Goal: Contribute content: Contribute content

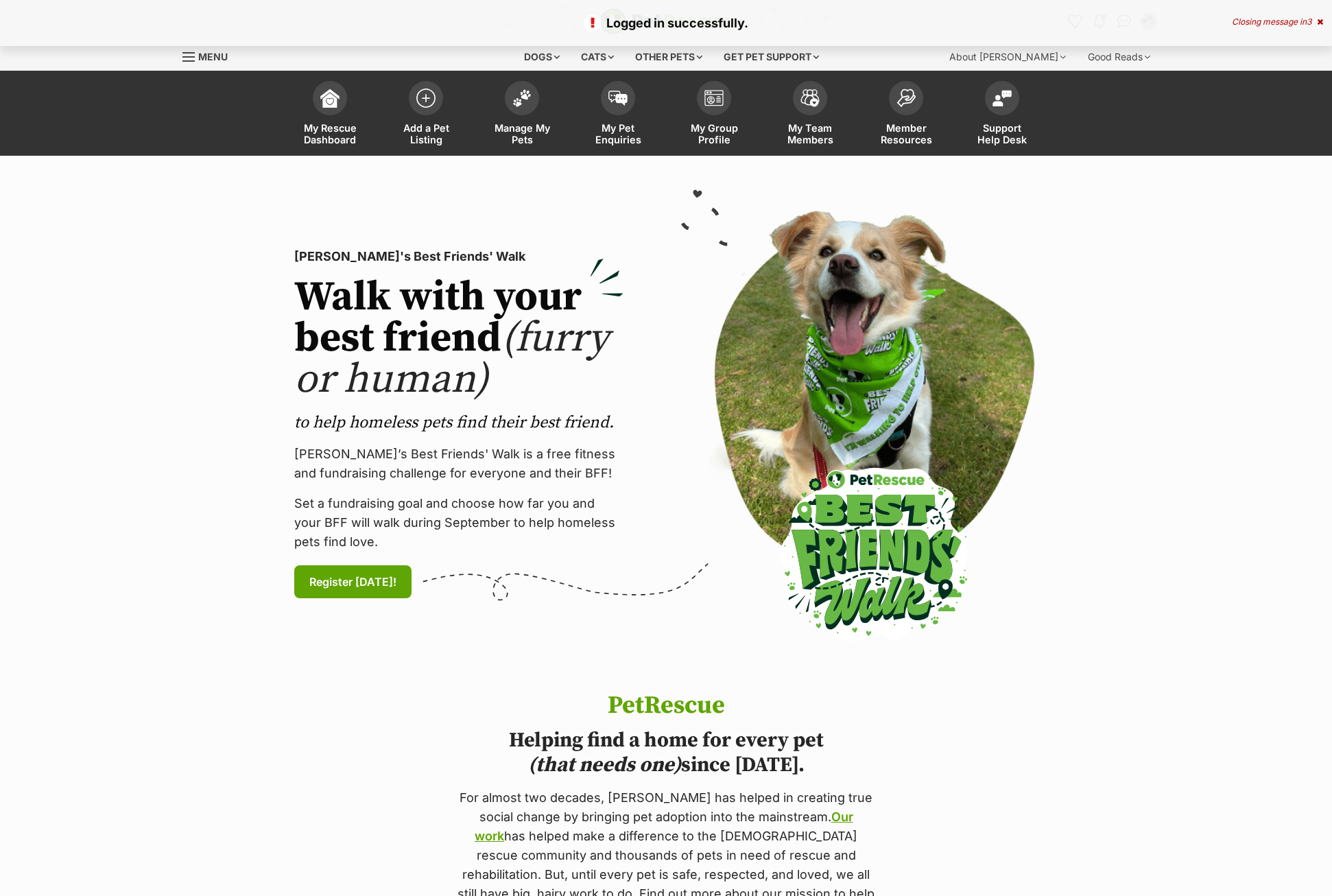
click at [1241, 18] on div "Closing message in 3" at bounding box center [1277, 22] width 92 height 9
click at [1089, 15] on button "Notifications" at bounding box center [1099, 20] width 28 height 28
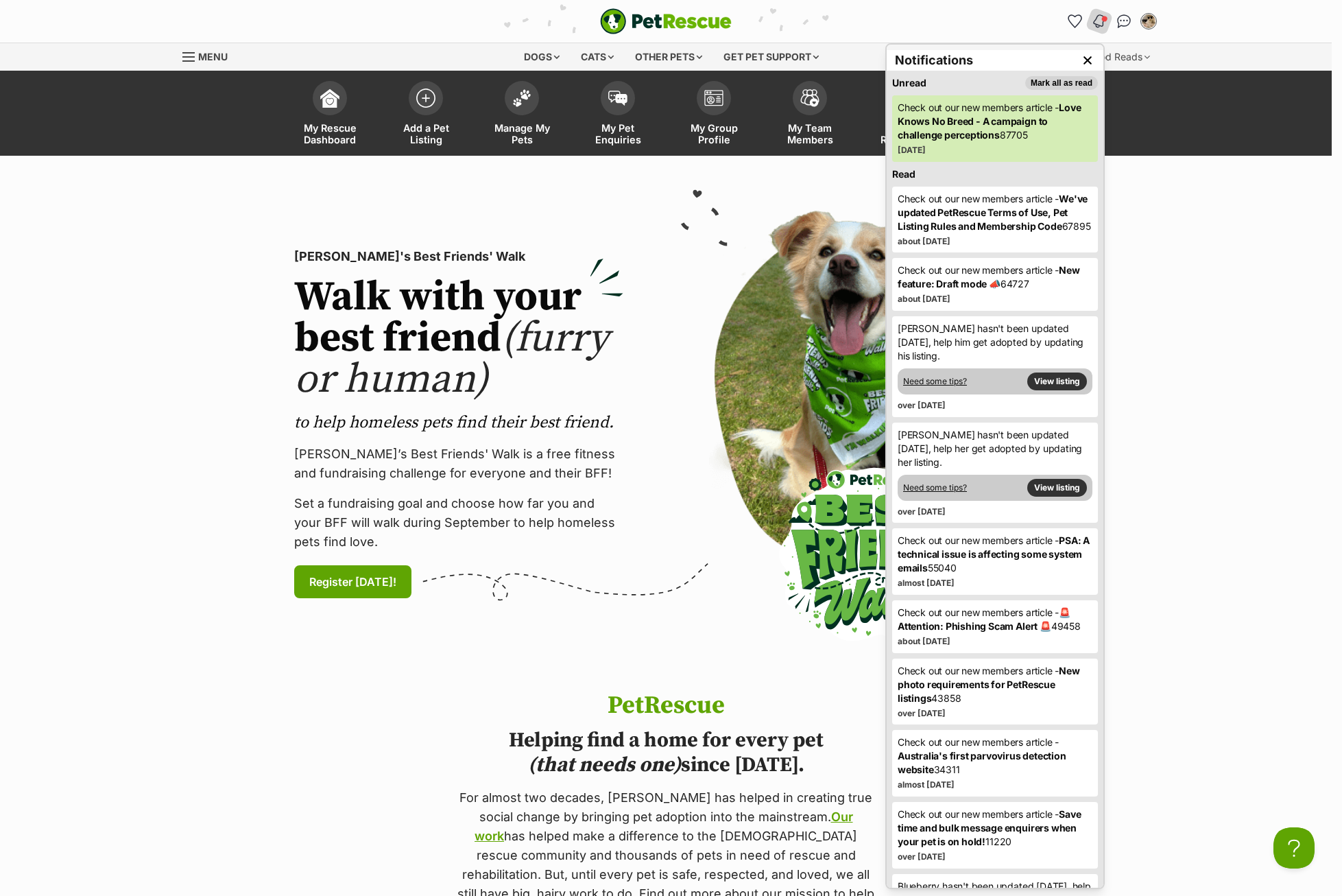
click at [491, 419] on p "to help homeless pets find their best friend." at bounding box center [459, 423] width 329 height 22
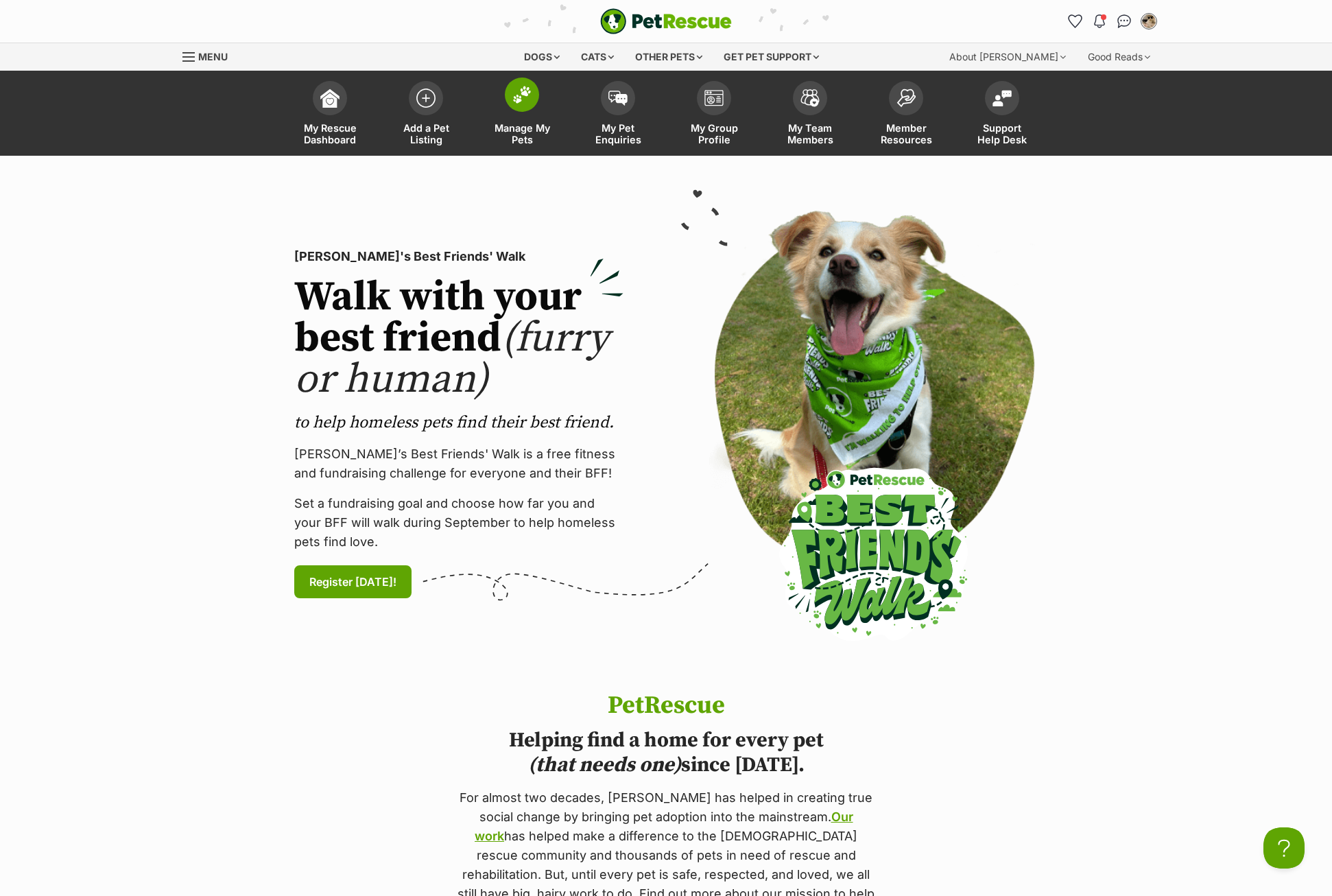
click at [496, 102] on link "Manage My Pets" at bounding box center [522, 115] width 96 height 81
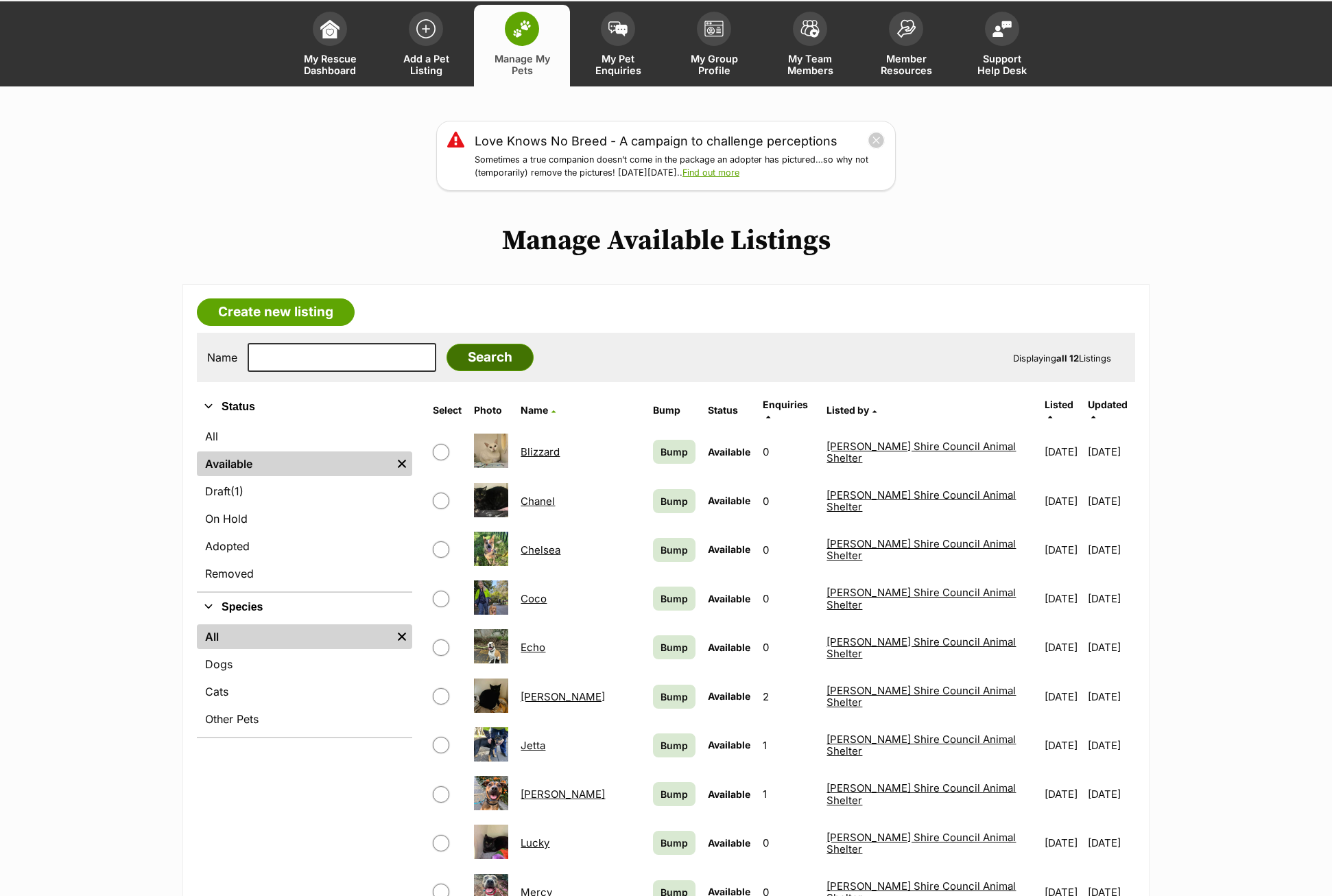
scroll to position [68, 0]
click at [326, 327] on article "Create new listing Name Search Displaying all 12 Listings Refine your search St…" at bounding box center [666, 742] width 967 height 917
click at [321, 313] on link "Create new listing" at bounding box center [276, 313] width 157 height 28
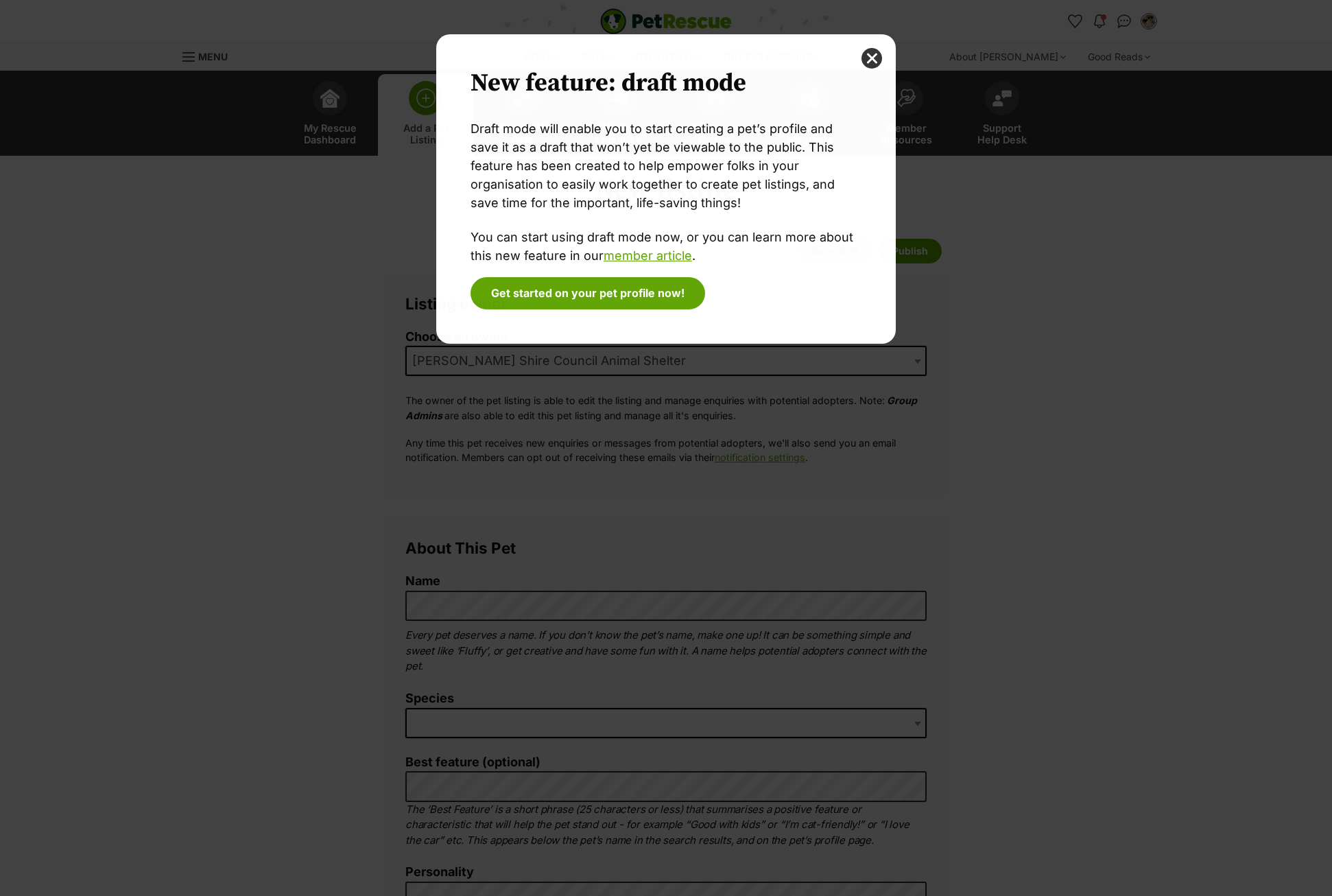
click at [451, 613] on div "New feature: draft mode Draft mode will enable you to start creating a pet’s pr…" at bounding box center [666, 448] width 480 height 828
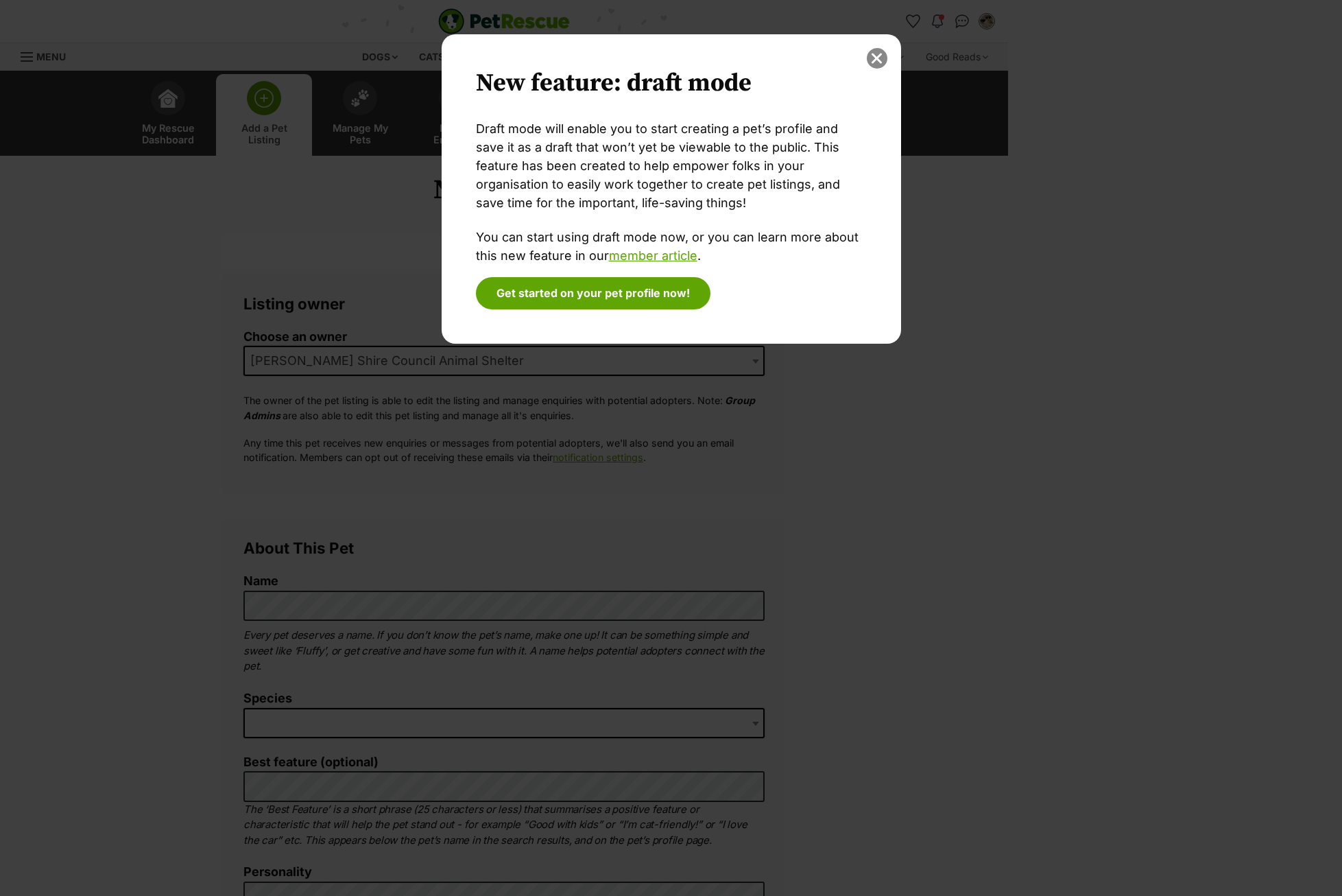
click at [880, 59] on button "close" at bounding box center [876, 58] width 20 height 20
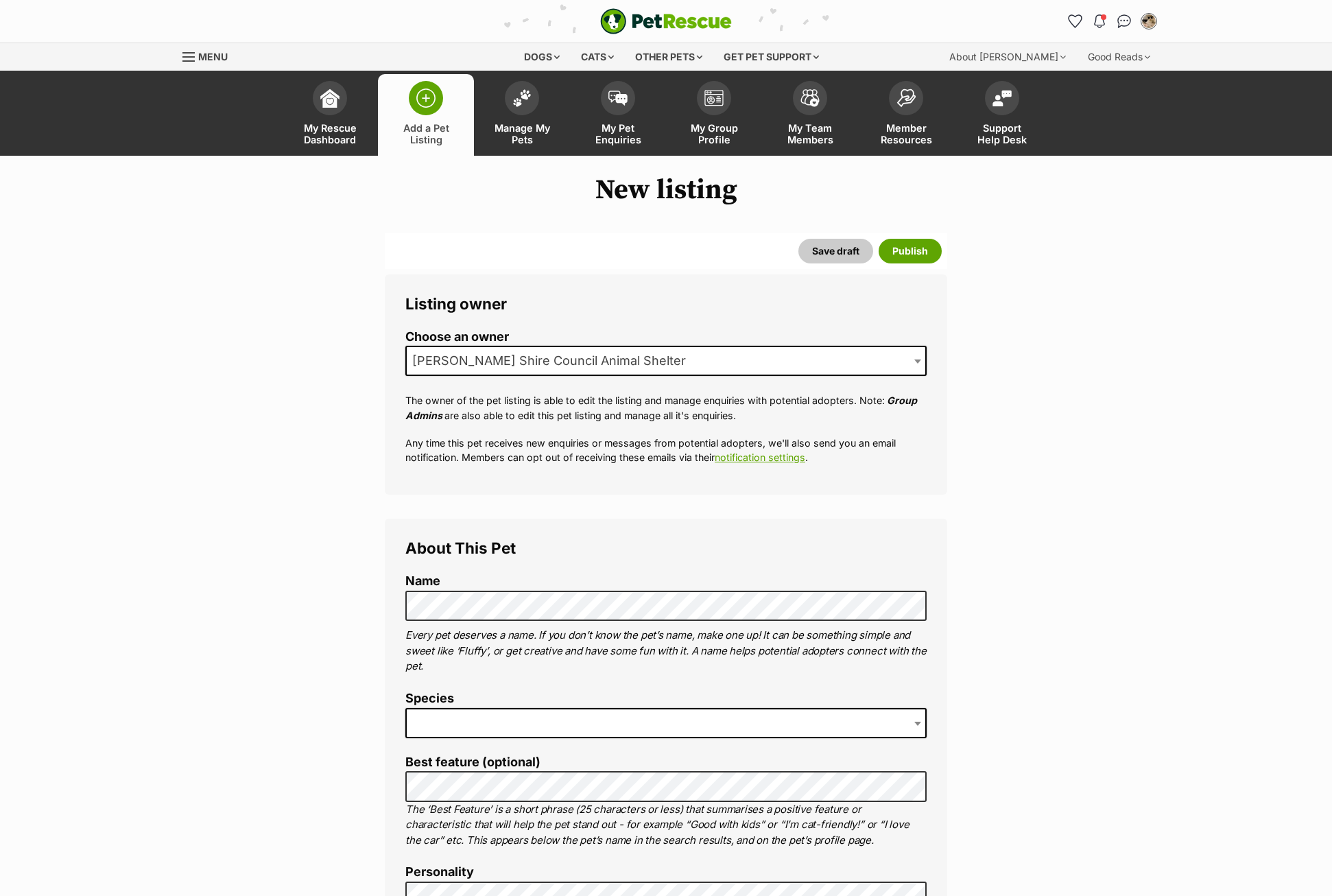
click at [500, 731] on span at bounding box center [666, 723] width 521 height 31
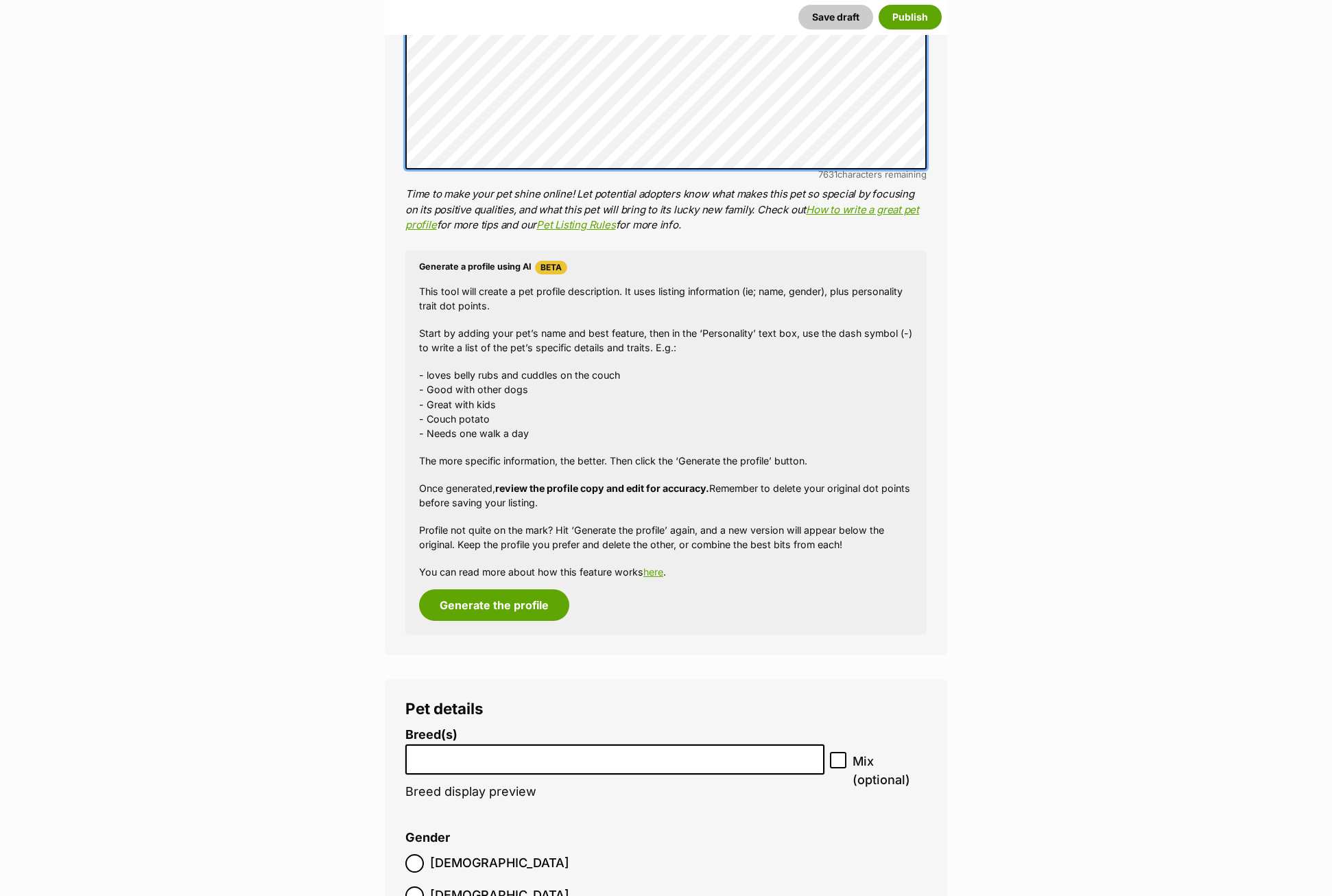
scroll to position [1028, 0]
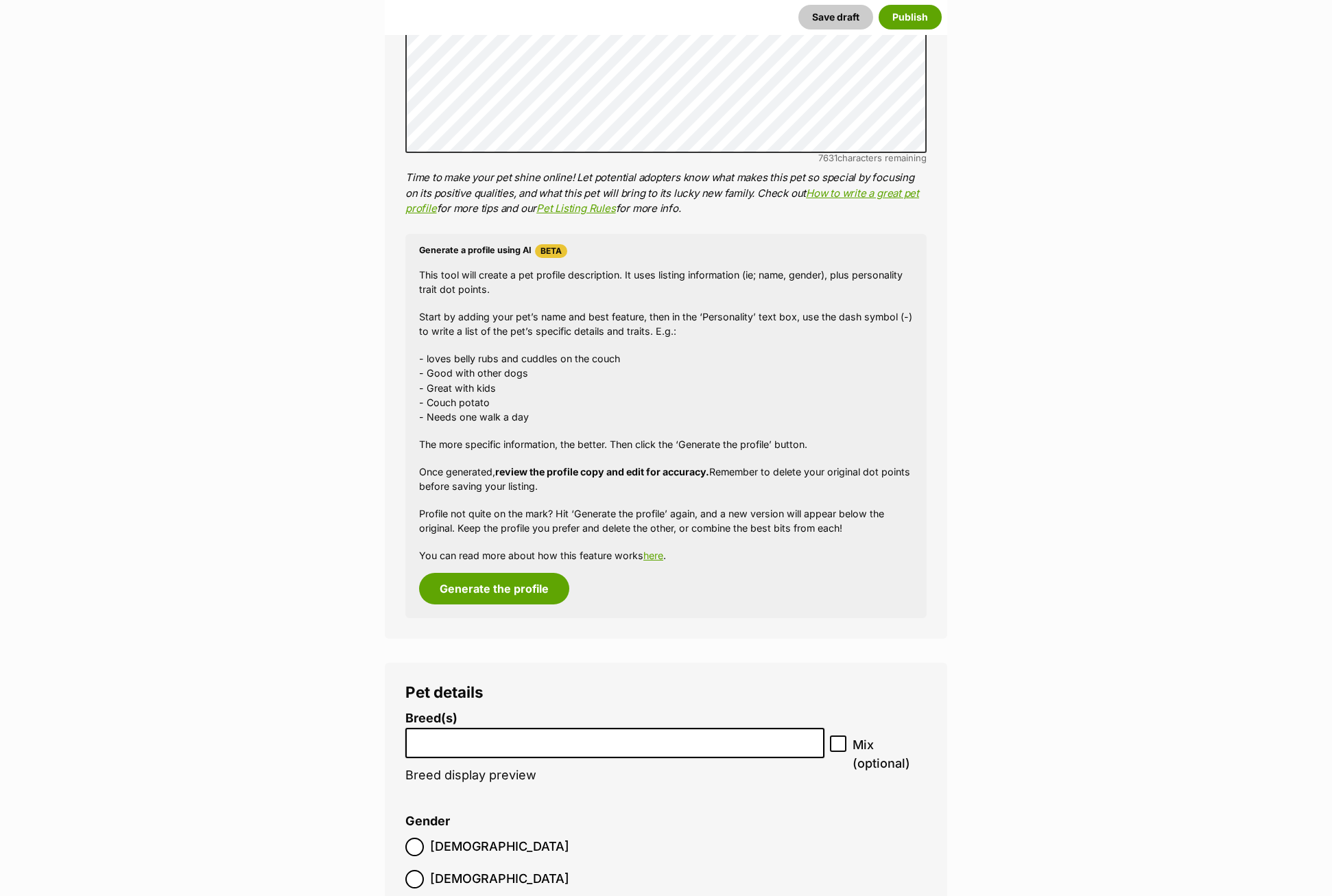
click at [443, 741] on input "search" at bounding box center [615, 740] width 409 height 15
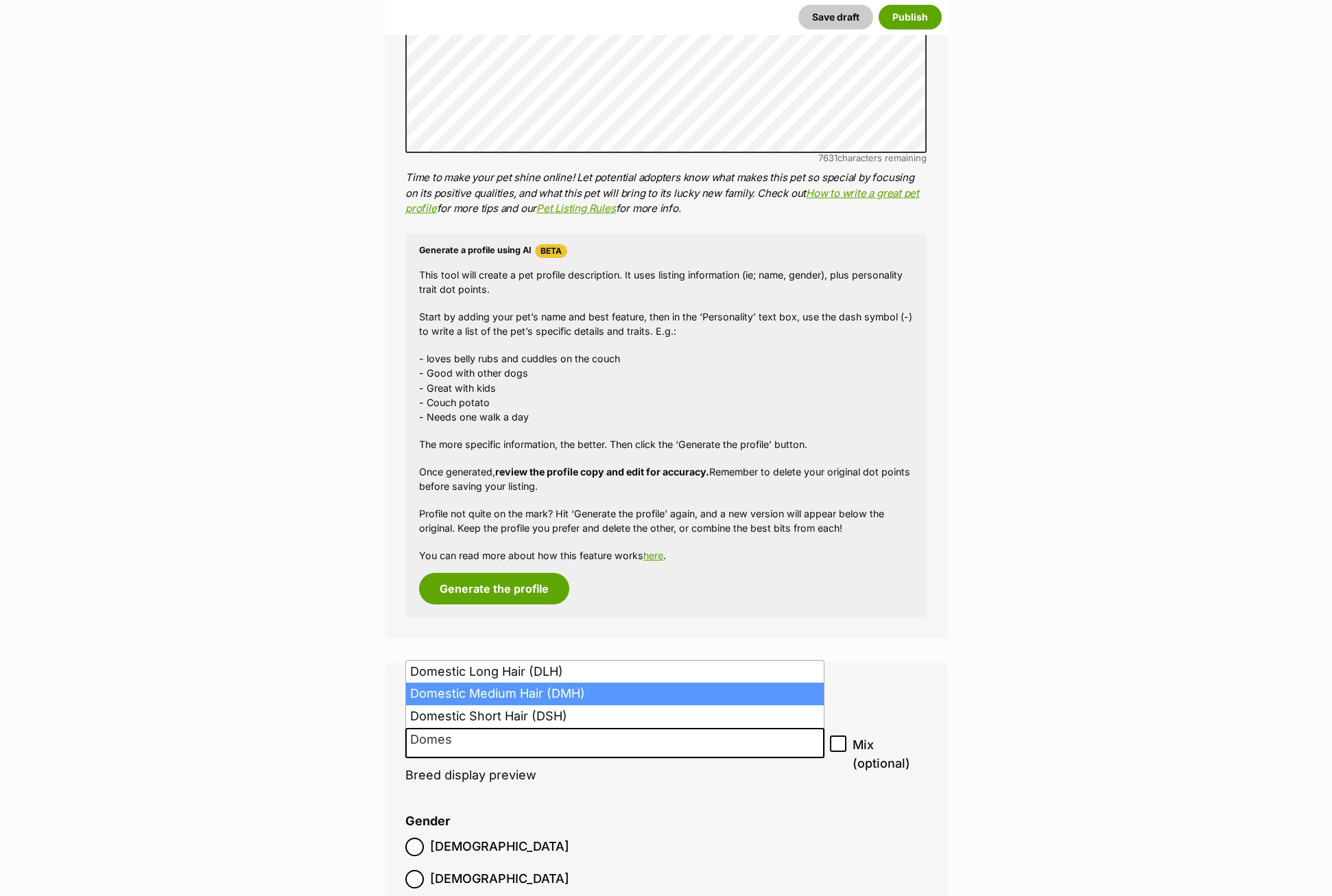
type input "Domes"
select select "252101"
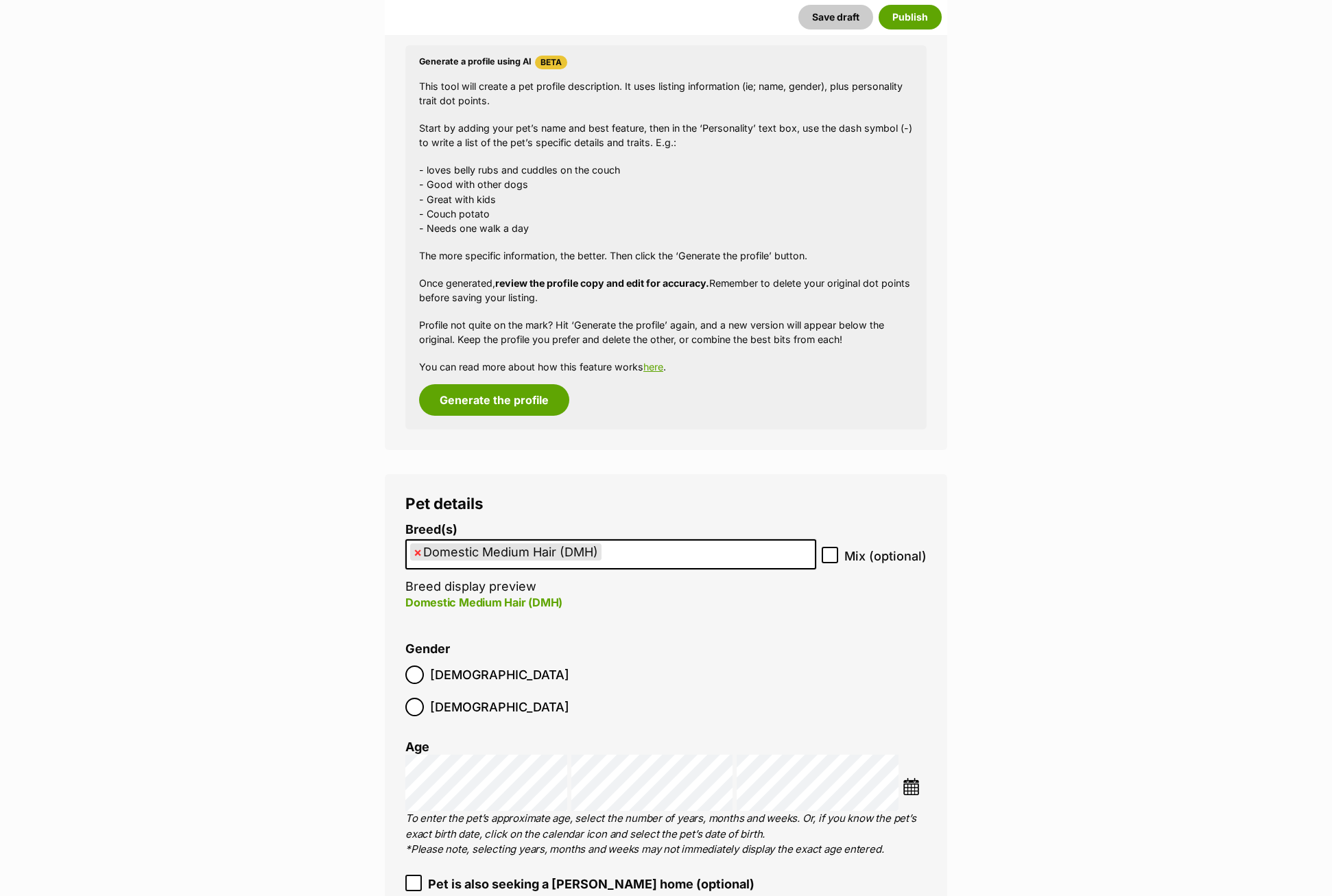
scroll to position [1235, 0]
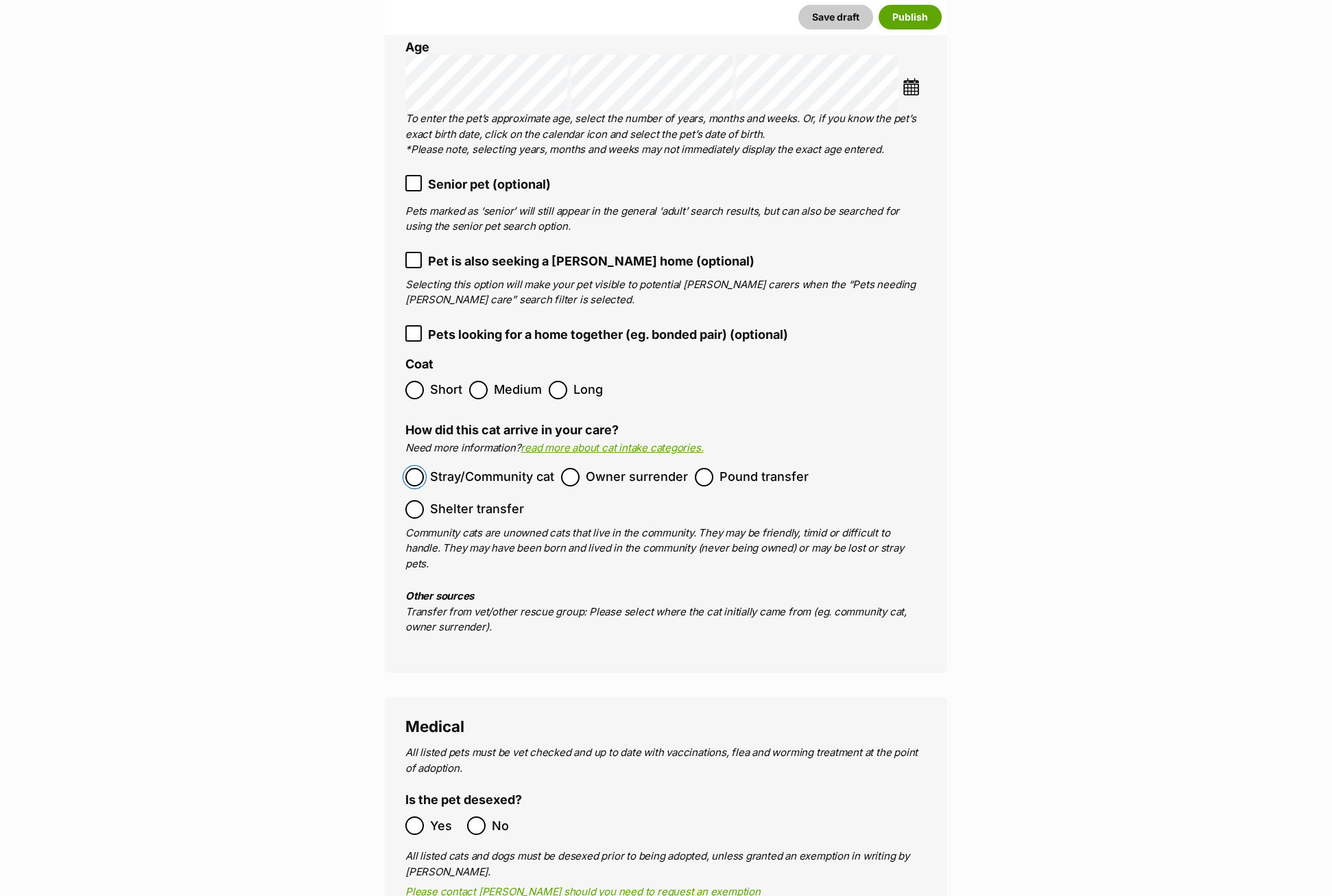
scroll to position [1920, 0]
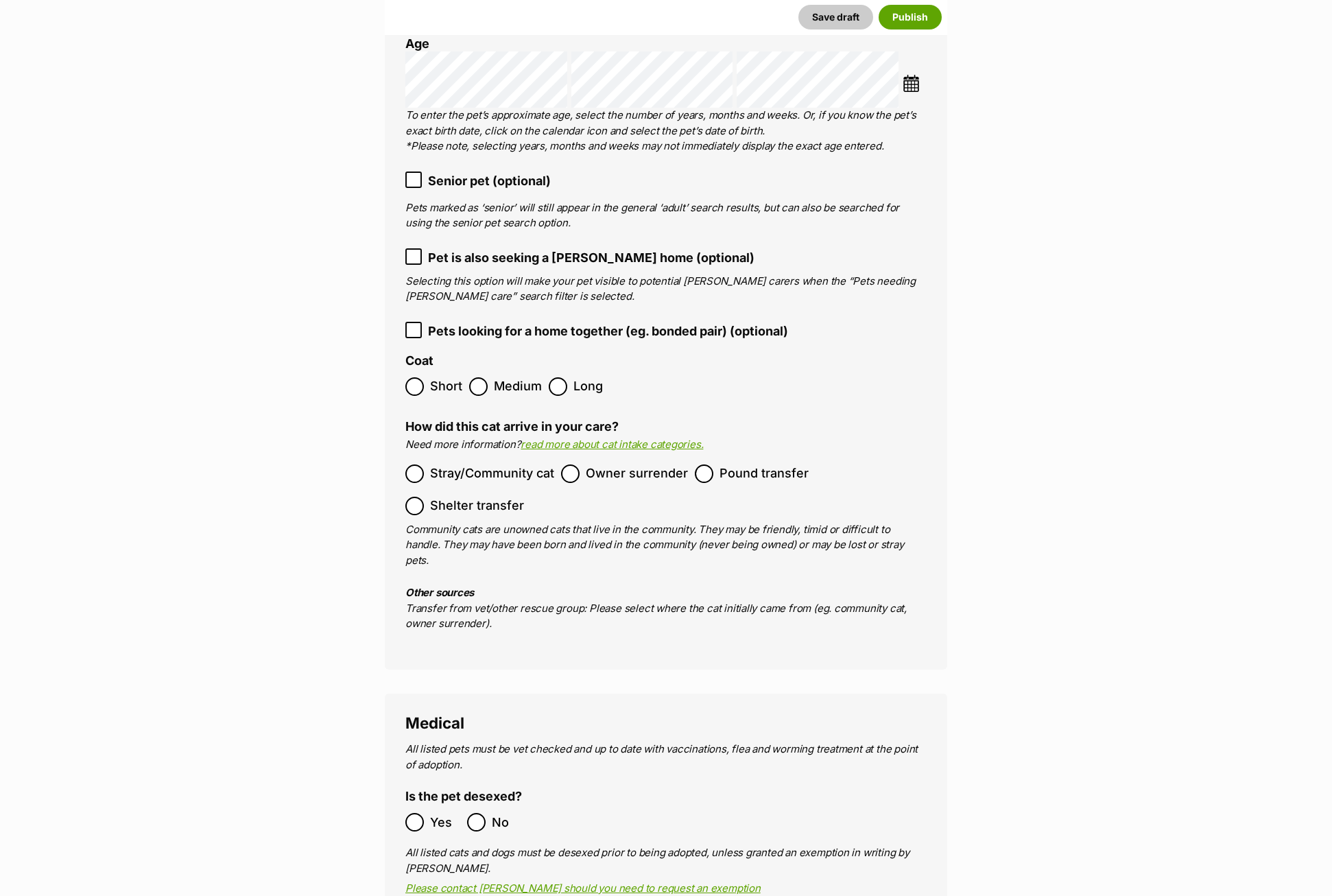
click at [428, 813] on label "Yes" at bounding box center [432, 822] width 55 height 19
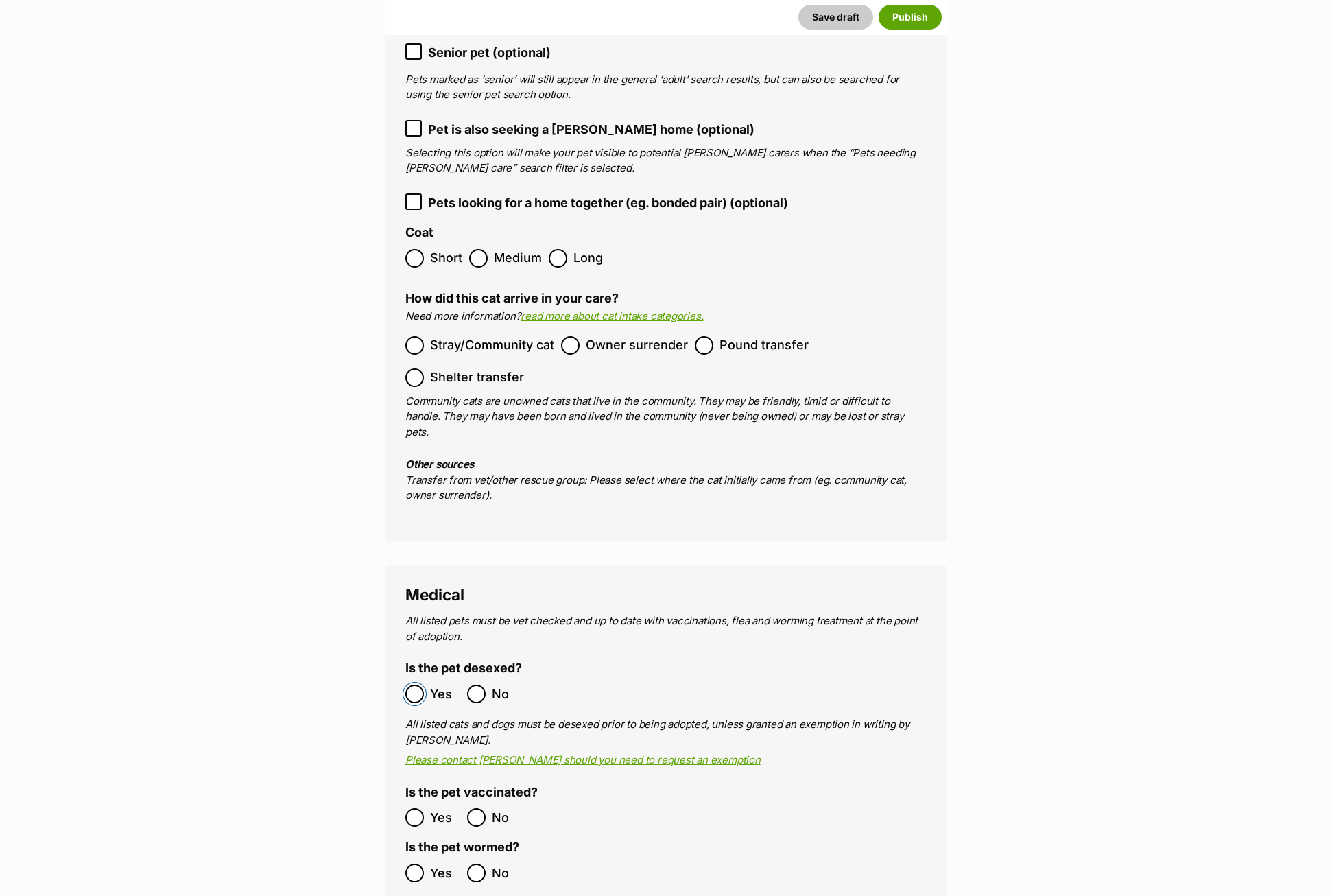
scroll to position [2058, 0]
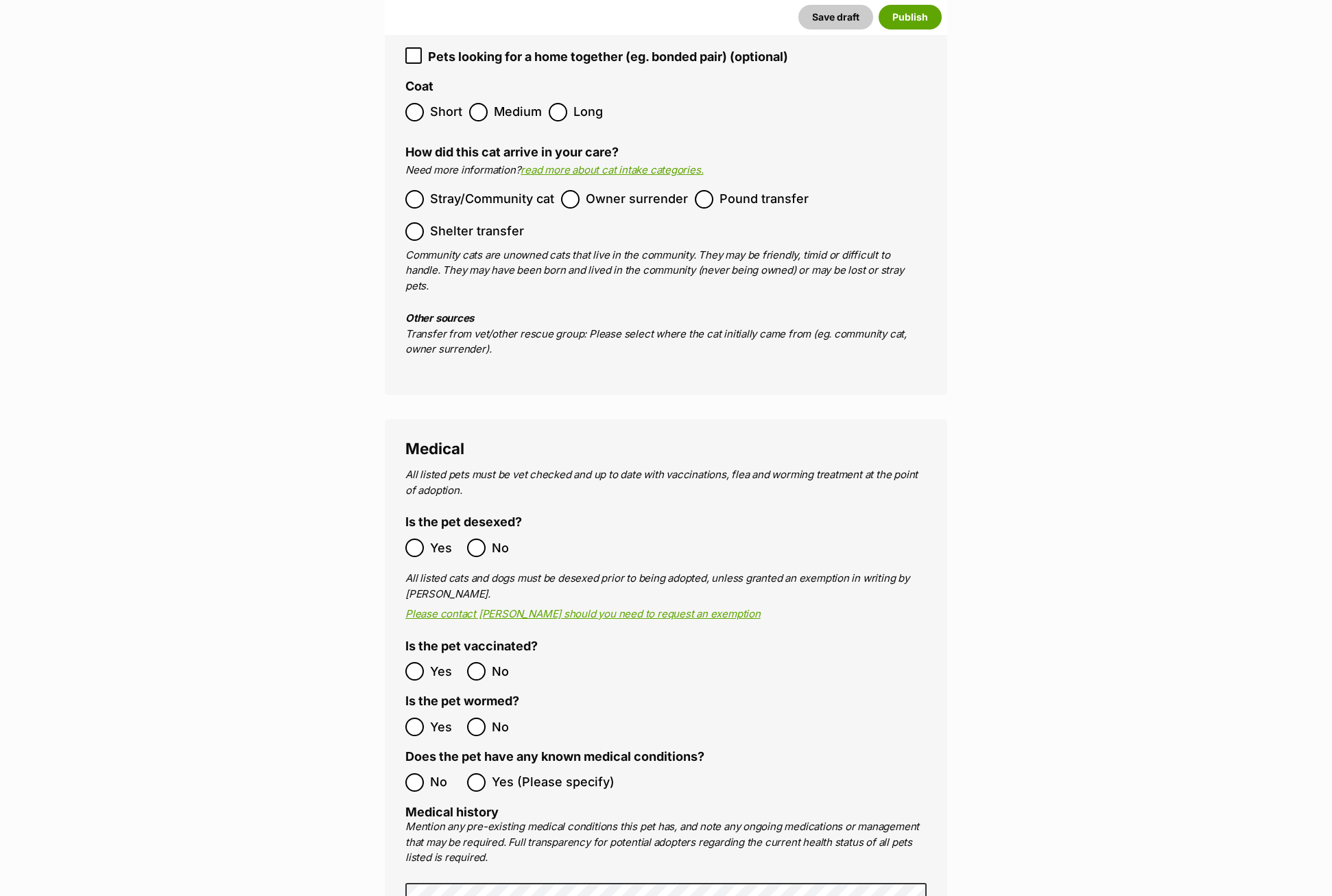
click at [428, 773] on label "No" at bounding box center [432, 782] width 55 height 19
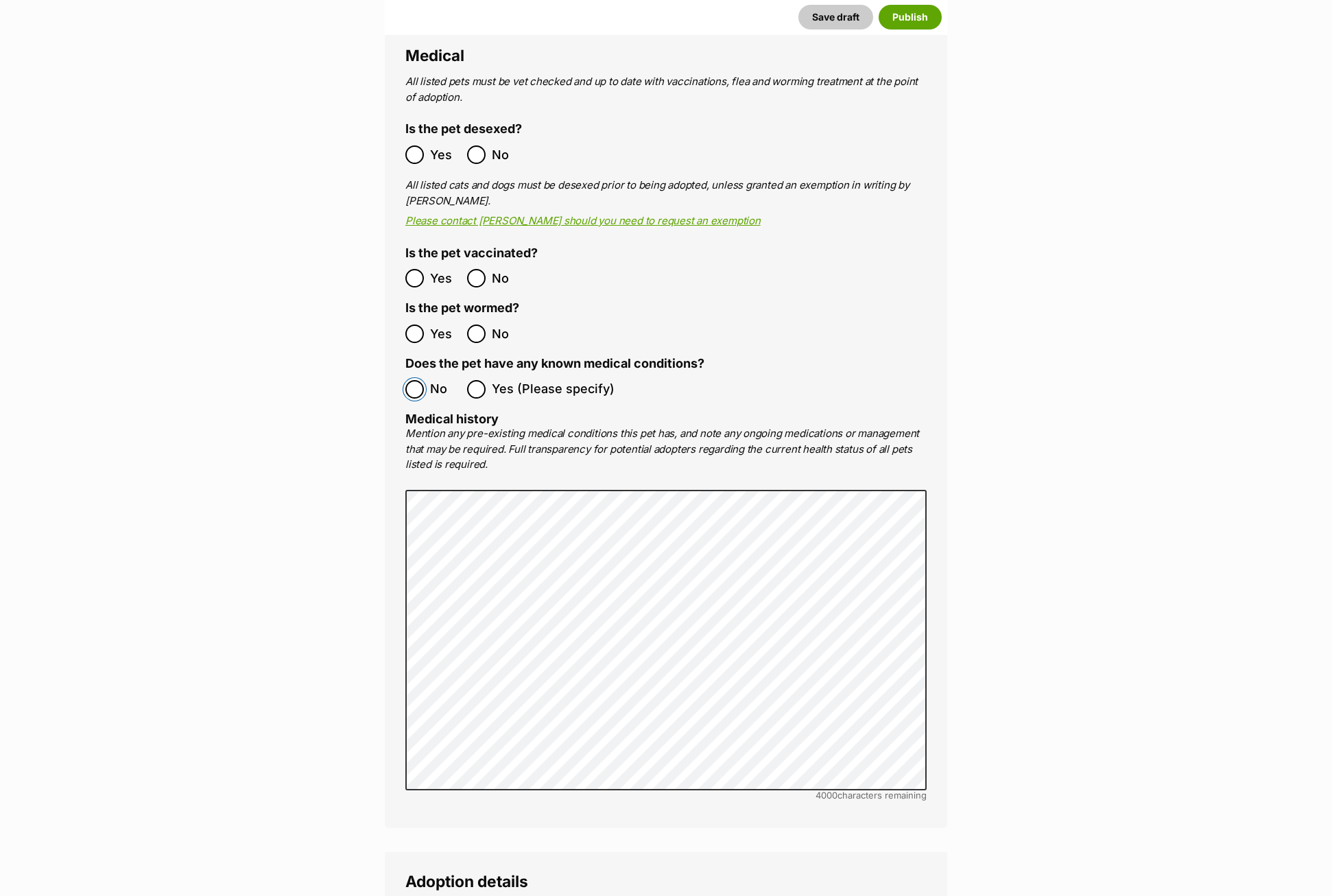
scroll to position [2744, 0]
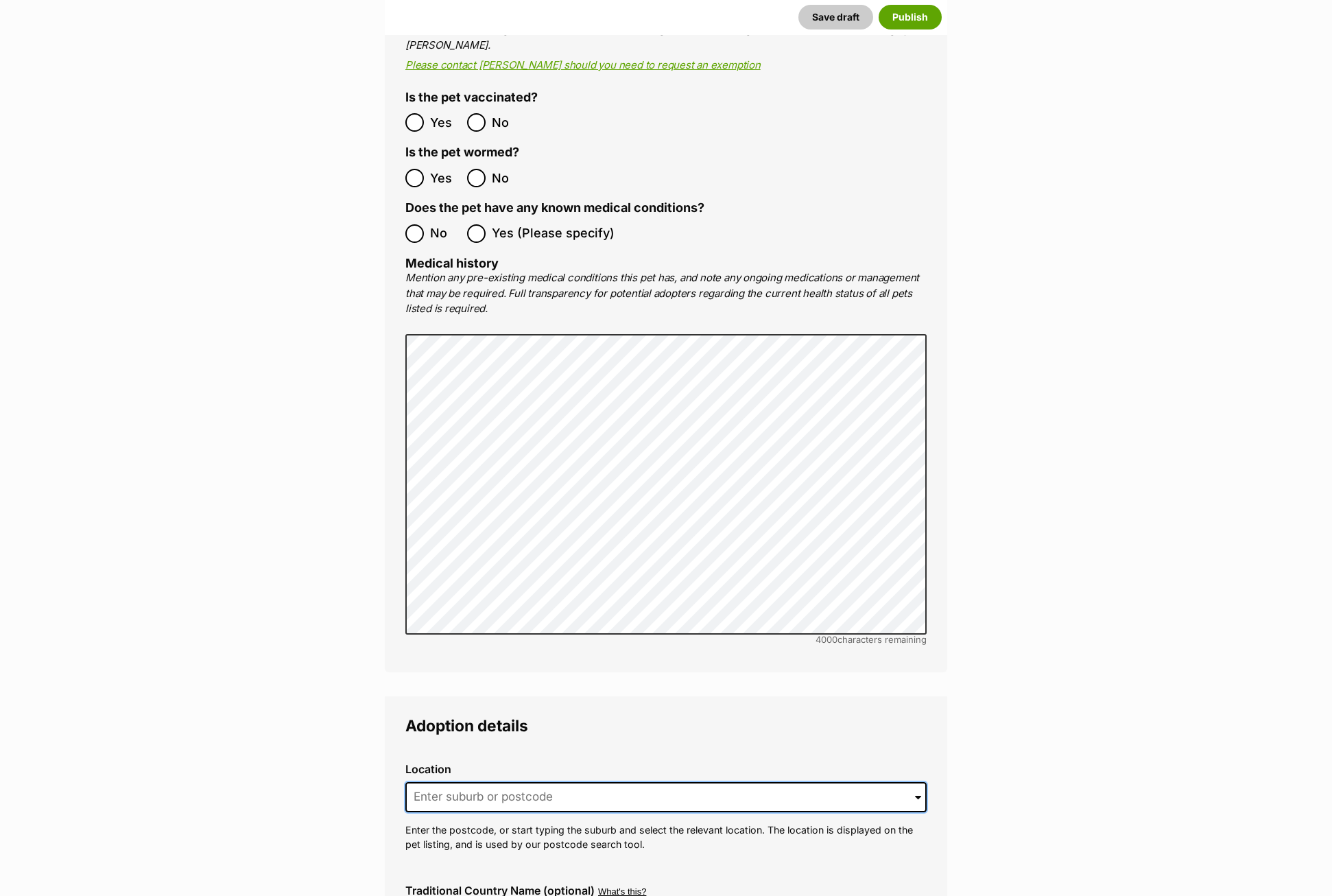
click at [432, 782] on input at bounding box center [666, 797] width 521 height 31
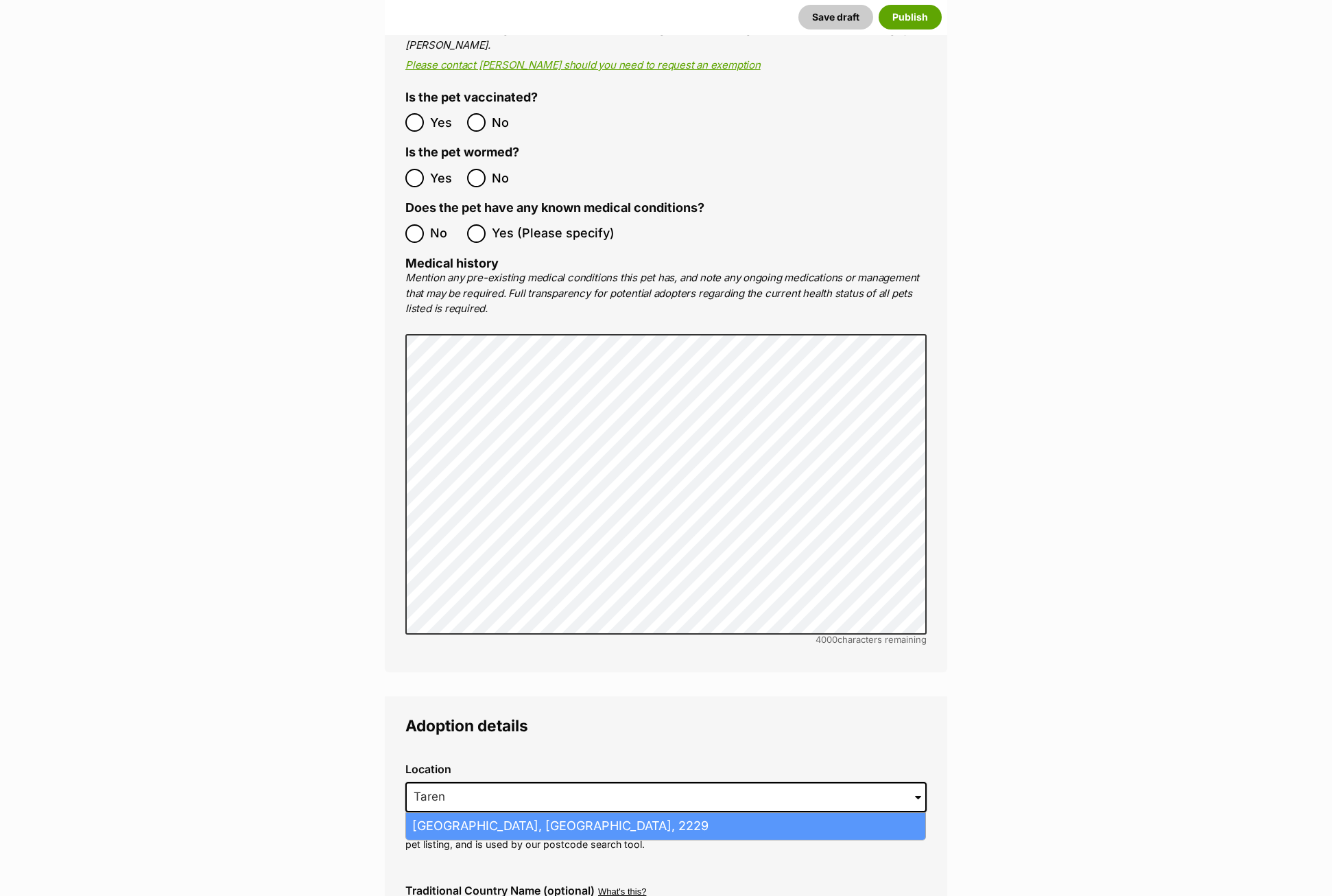
click at [499, 813] on li "Taren Point, New South Wales, 2229" at bounding box center [666, 826] width 519 height 27
type input "Taren Point, New South Wales, 2229"
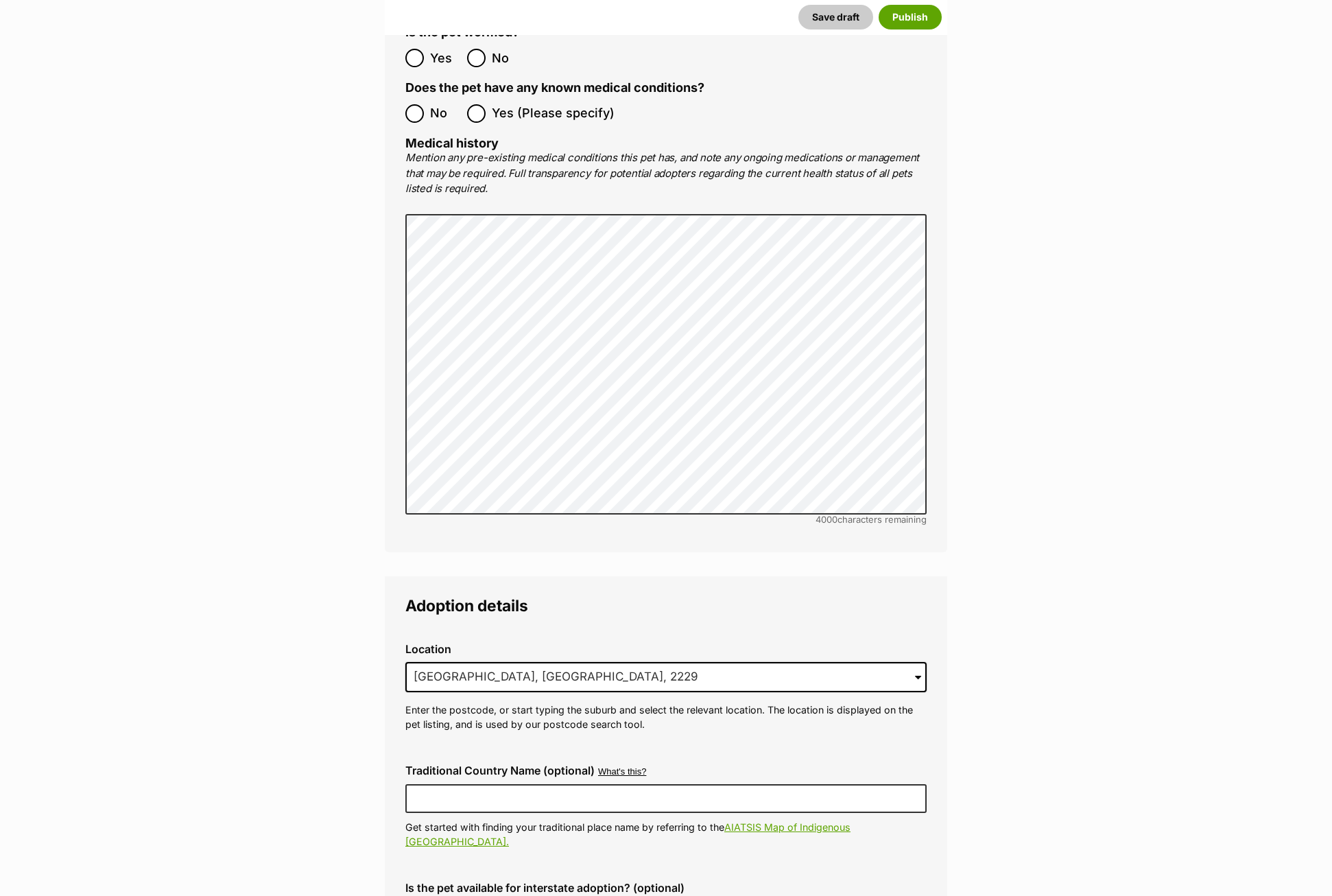
scroll to position [2881, 0]
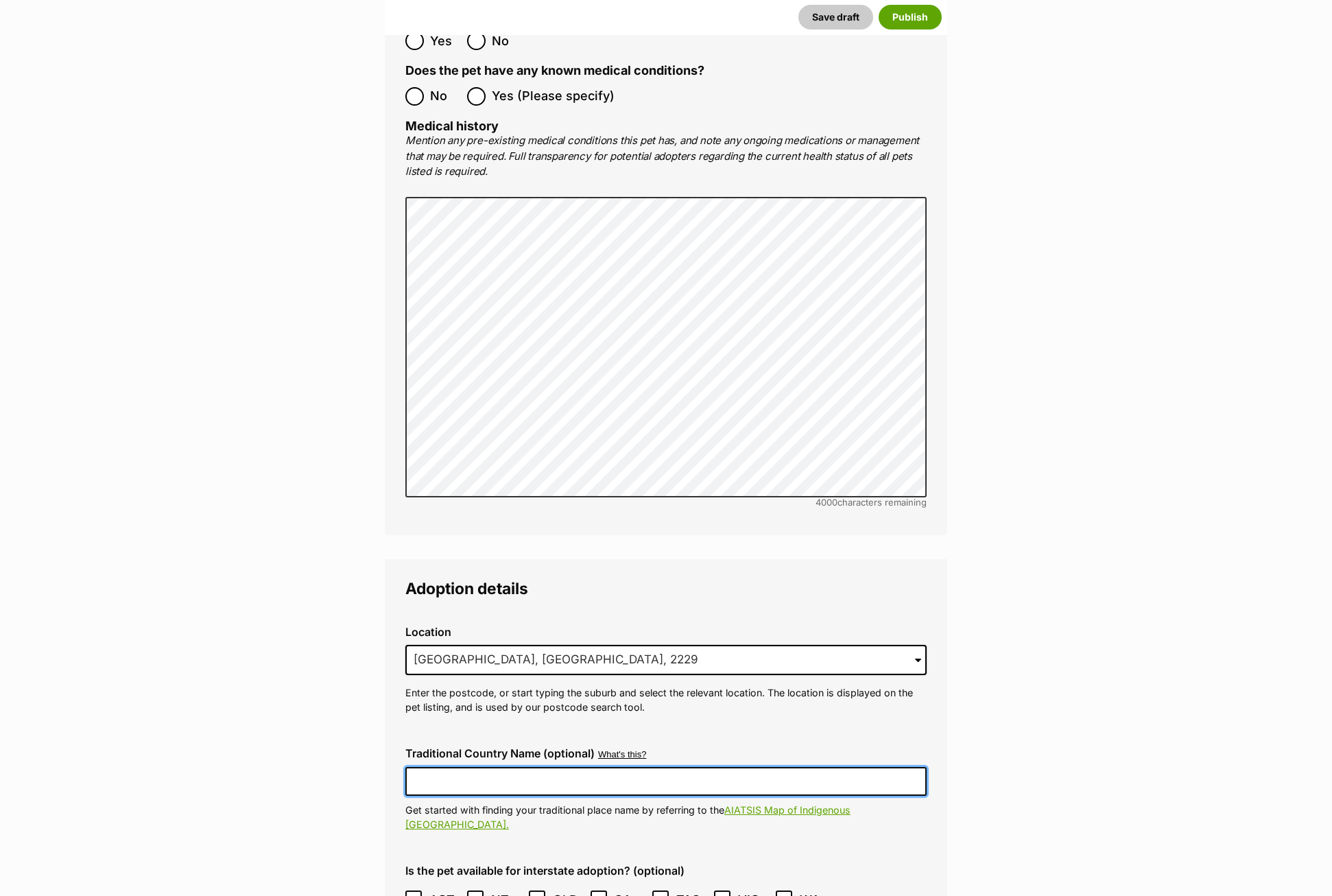
click at [493, 766] on input "Traditional Country Name (optional)" at bounding box center [666, 780] width 521 height 29
type input "Australia"
type input "R251000199R251000200"
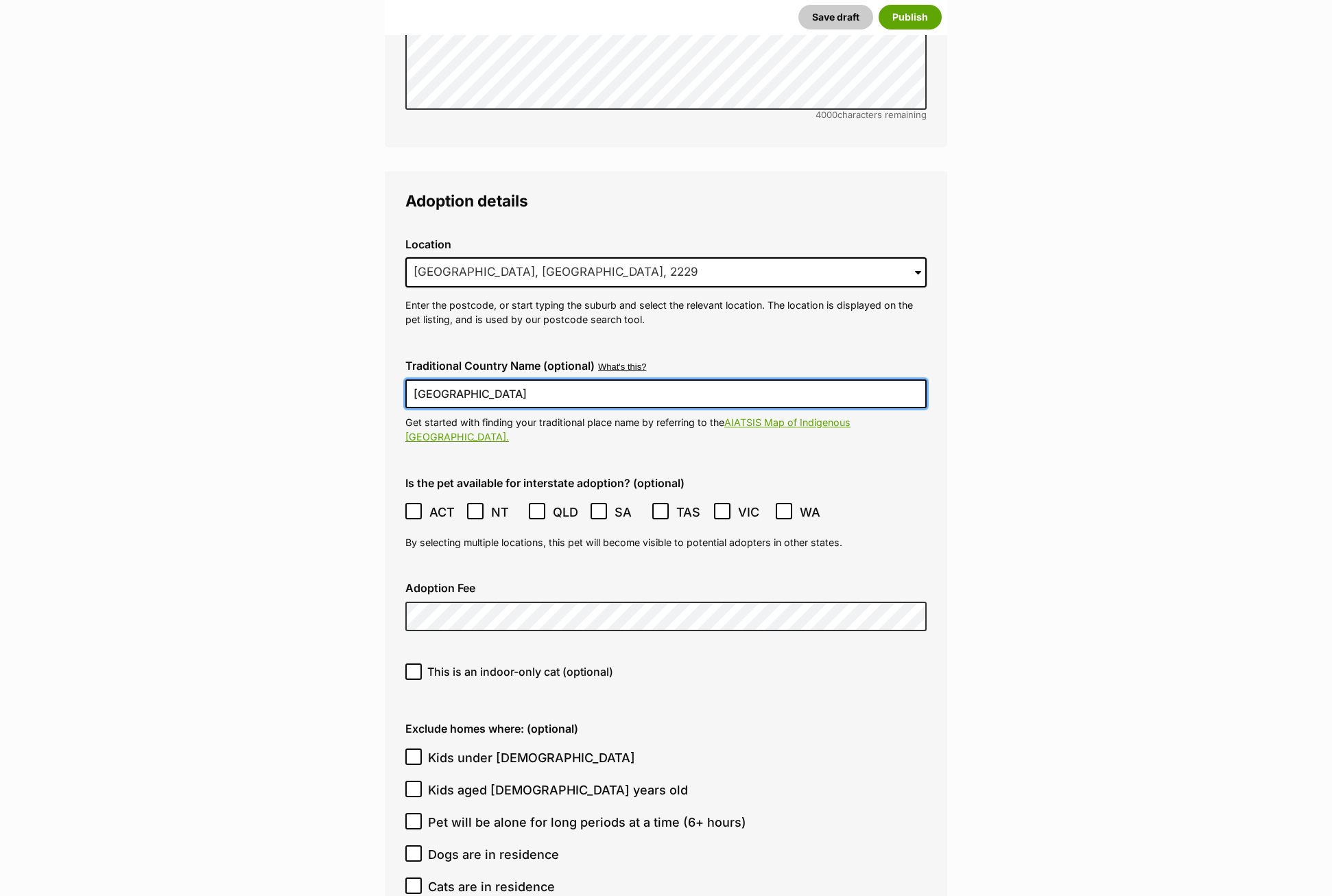
scroll to position [3292, 0]
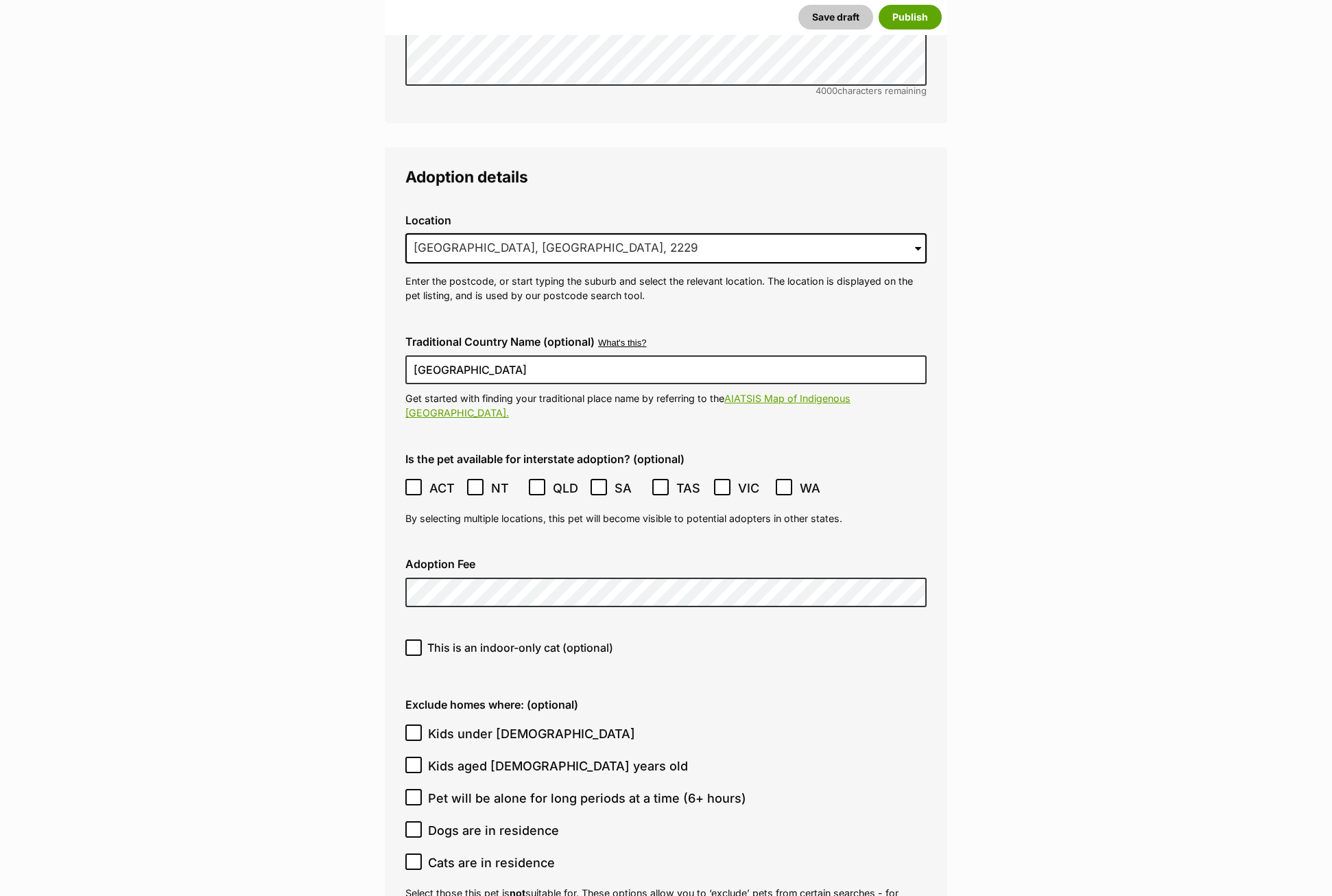
click at [412, 644] on icon at bounding box center [413, 647] width 8 height 6
click at [412, 640] on input "This is an indoor-only cat (optional)" at bounding box center [414, 648] width 17 height 17
checkbox input "true"
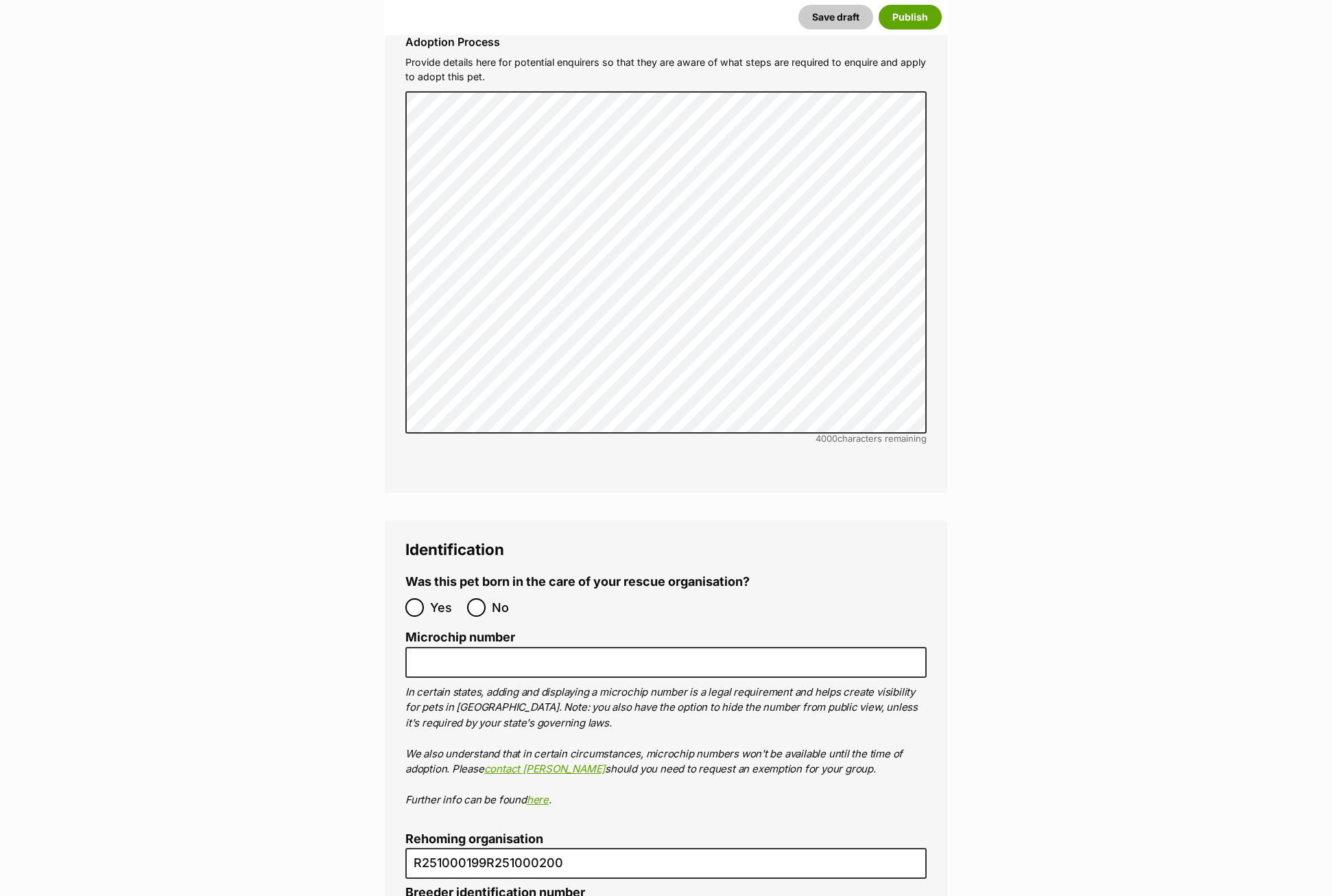
scroll to position [4251, 0]
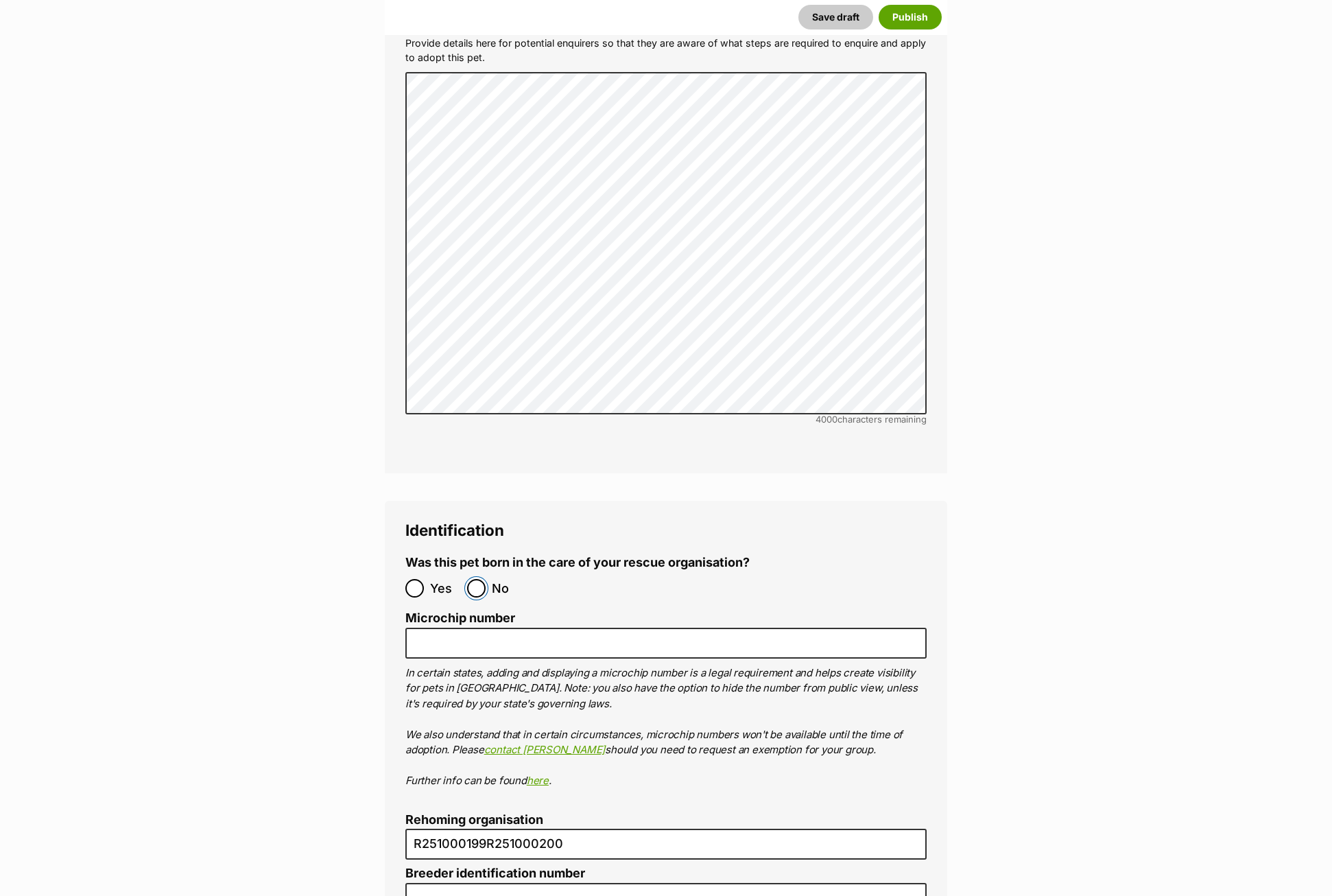
click at [481, 579] on input "No" at bounding box center [477, 588] width 19 height 19
radio input "true"
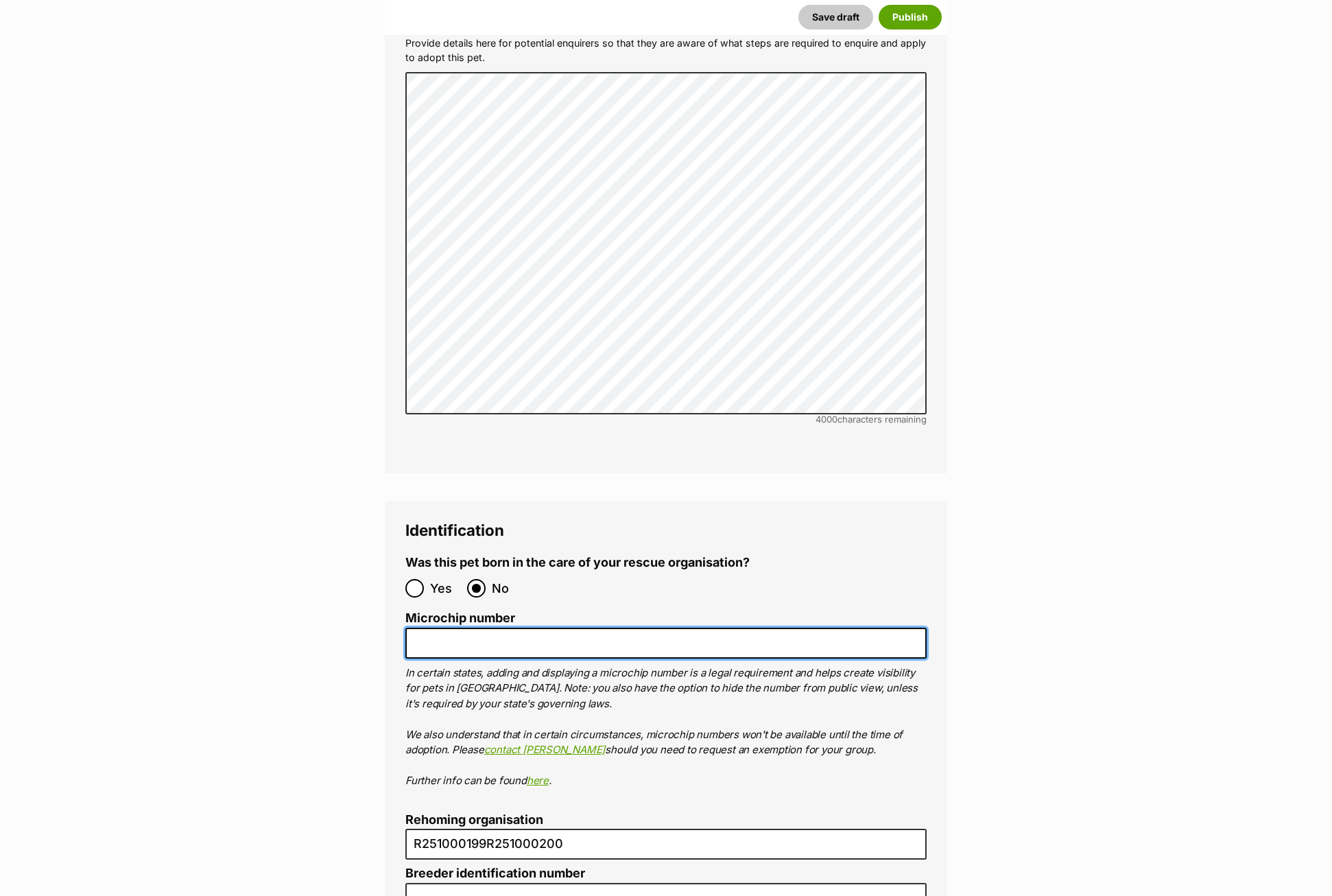
click at [466, 628] on input "Microchip number" at bounding box center [666, 642] width 521 height 31
paste input "991003001522140"
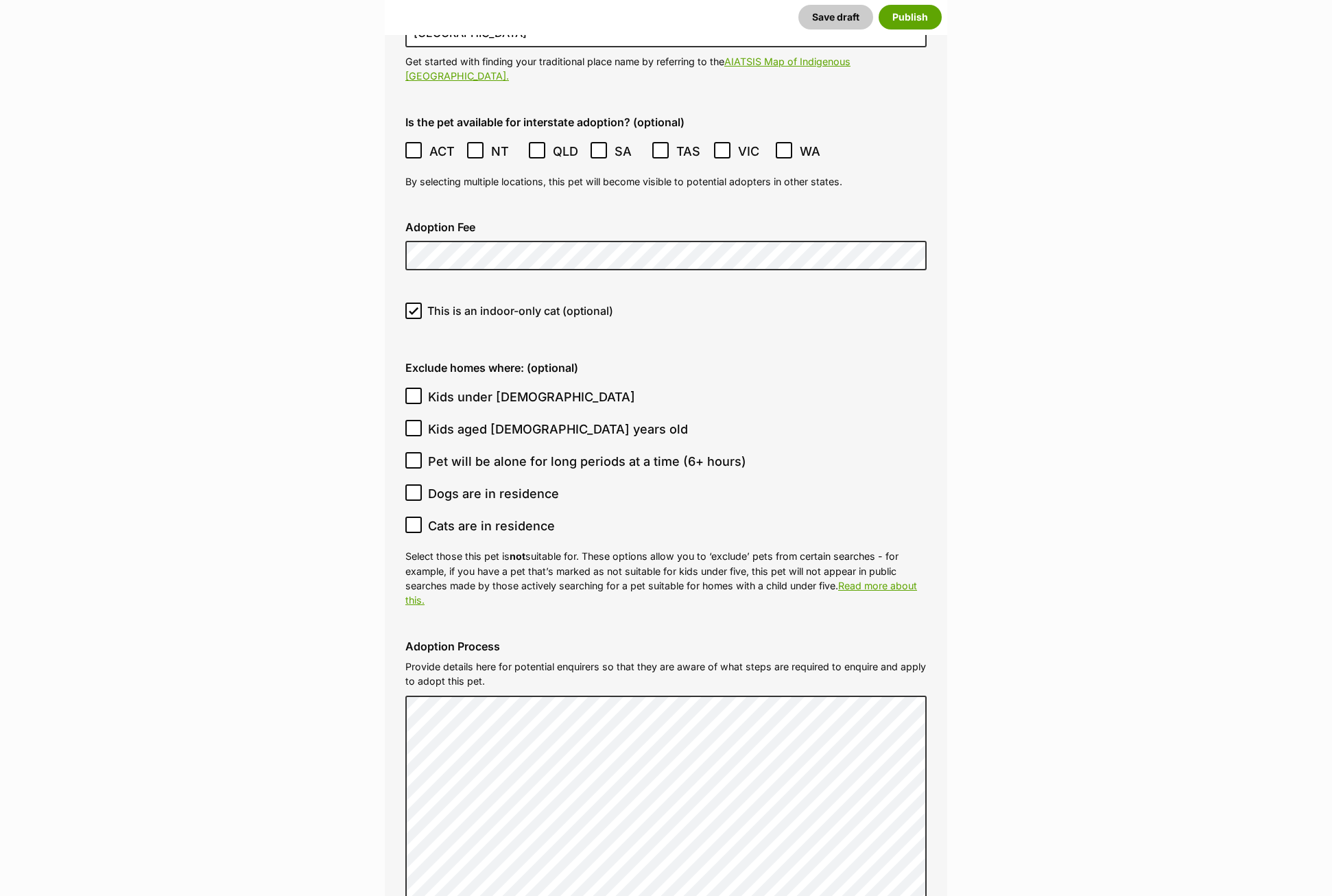
scroll to position [3428, 0]
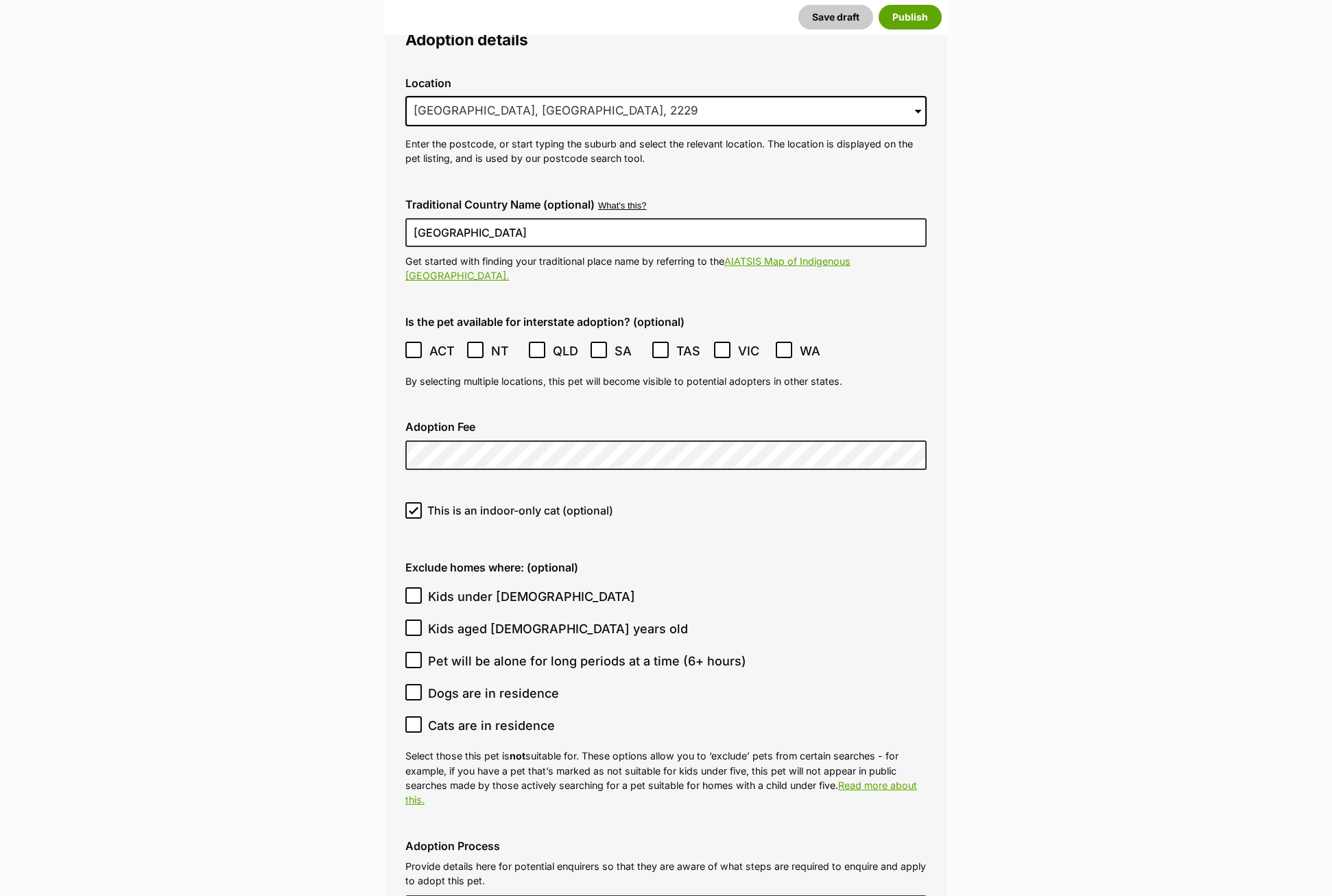
type input "991003001522140"
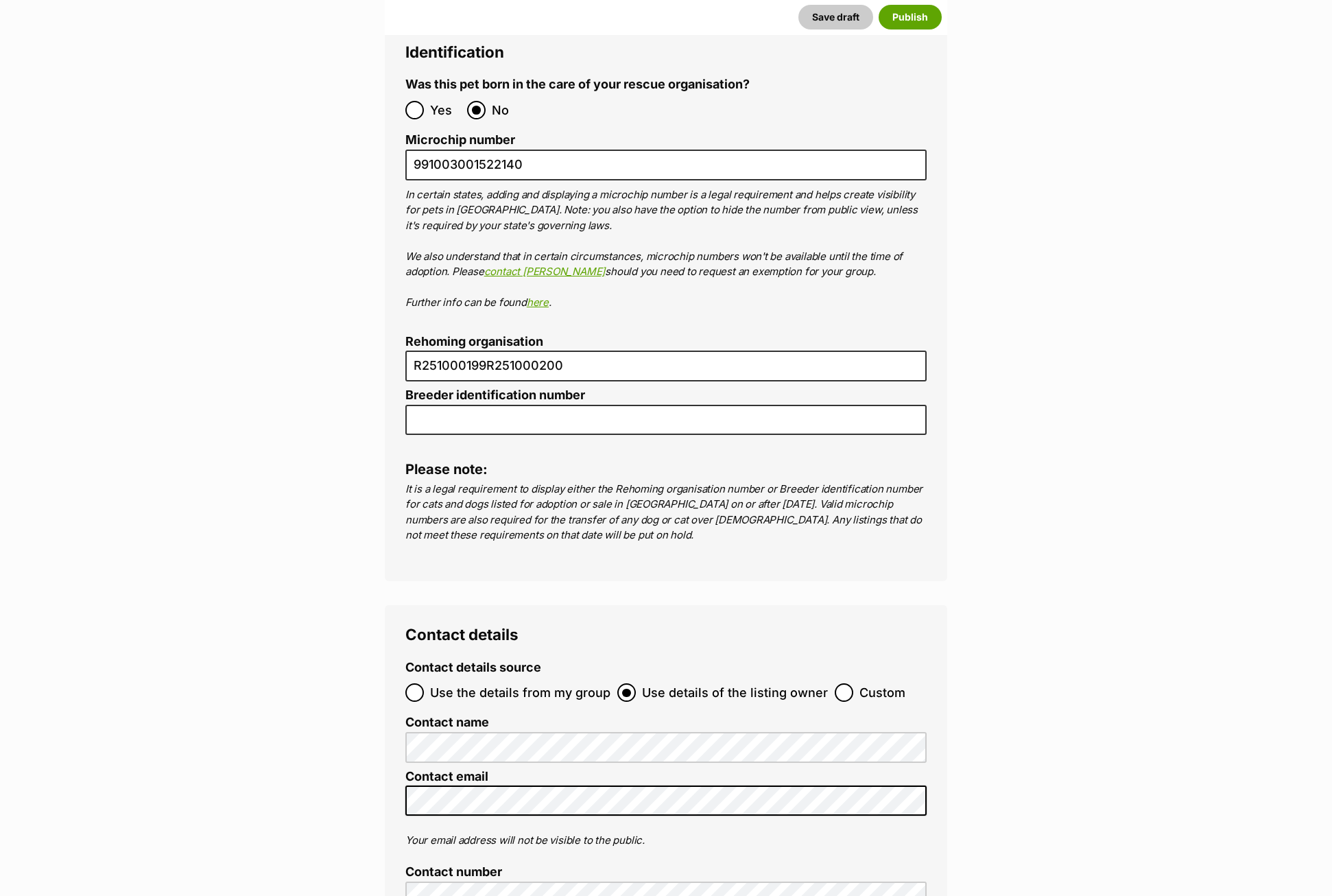
scroll to position [4937, 0]
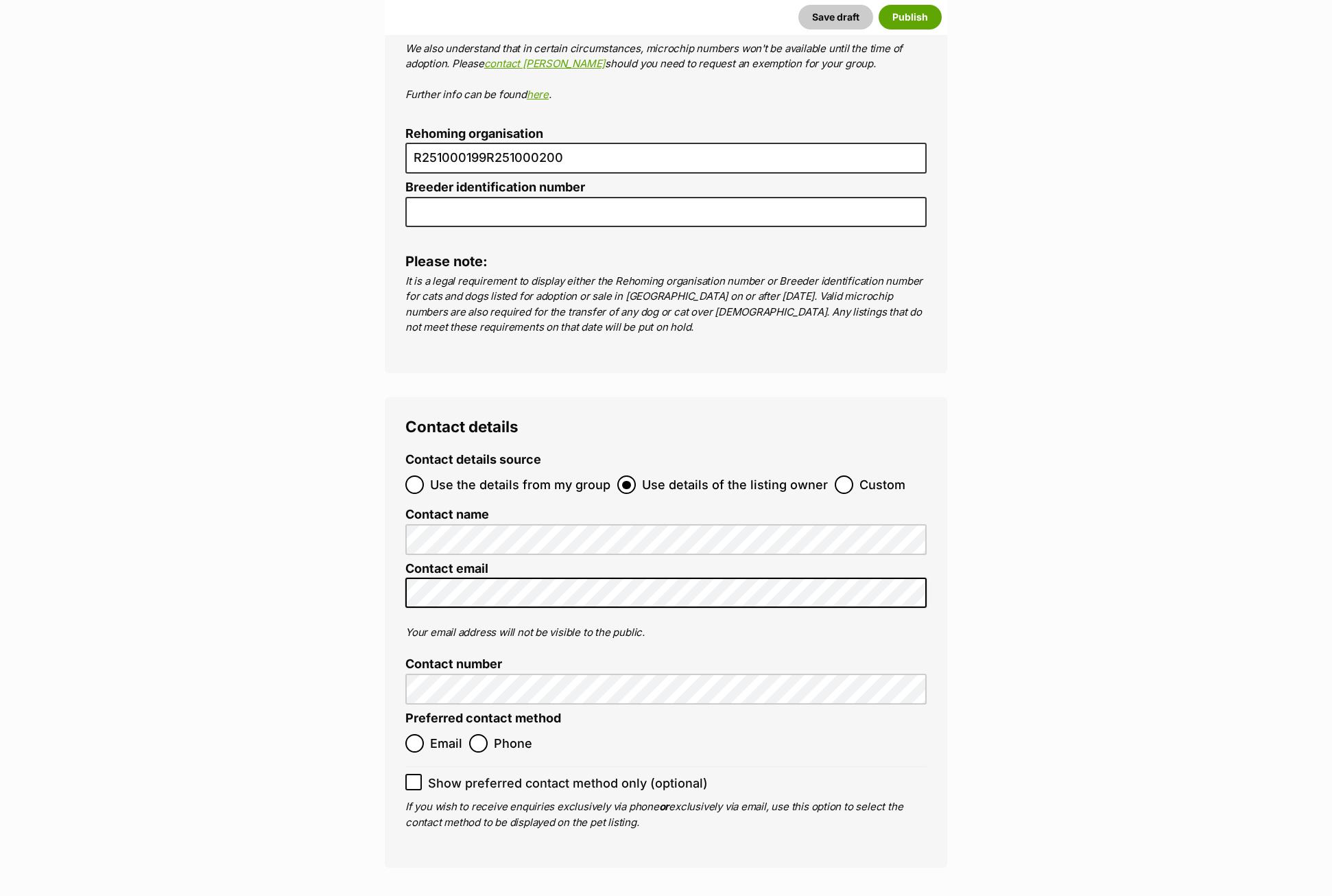
click at [428, 734] on label "Email" at bounding box center [433, 743] width 56 height 19
click at [424, 734] on input "Email" at bounding box center [415, 743] width 19 height 19
radio input "true"
click at [723, 895] on button "Publish" at bounding box center [706, 909] width 63 height 25
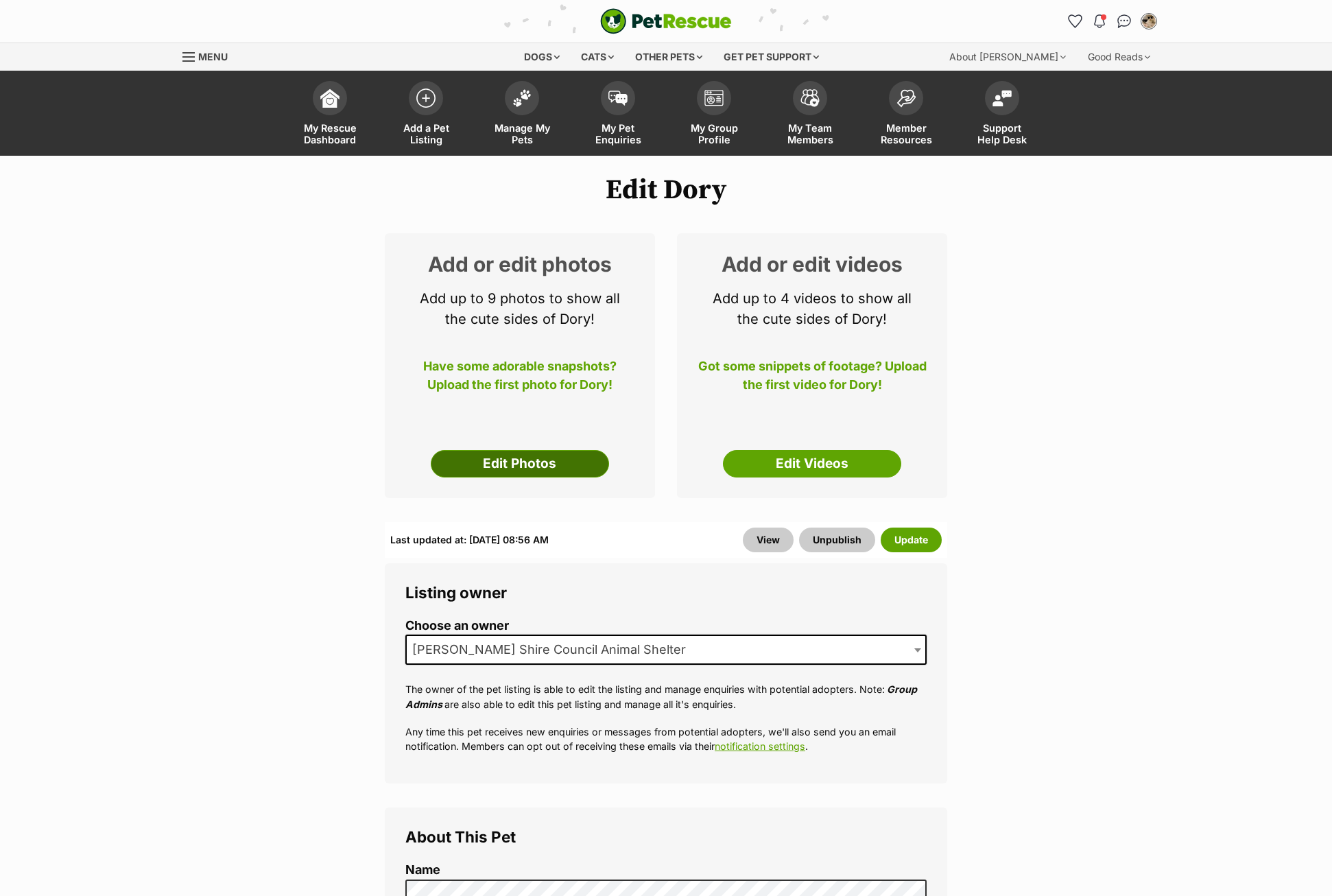
click at [554, 462] on link "Edit Photos" at bounding box center [519, 464] width 179 height 28
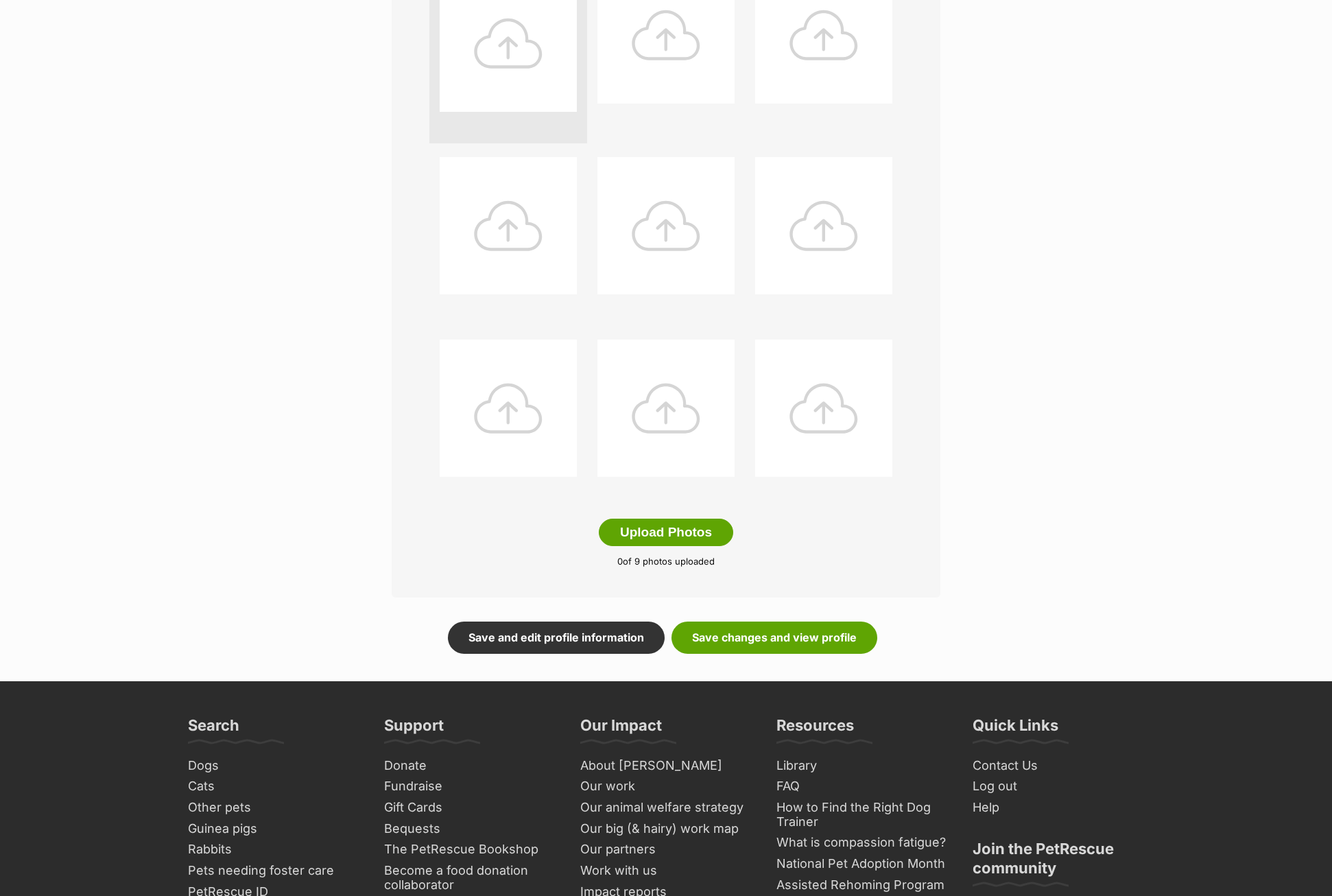
scroll to position [412, 0]
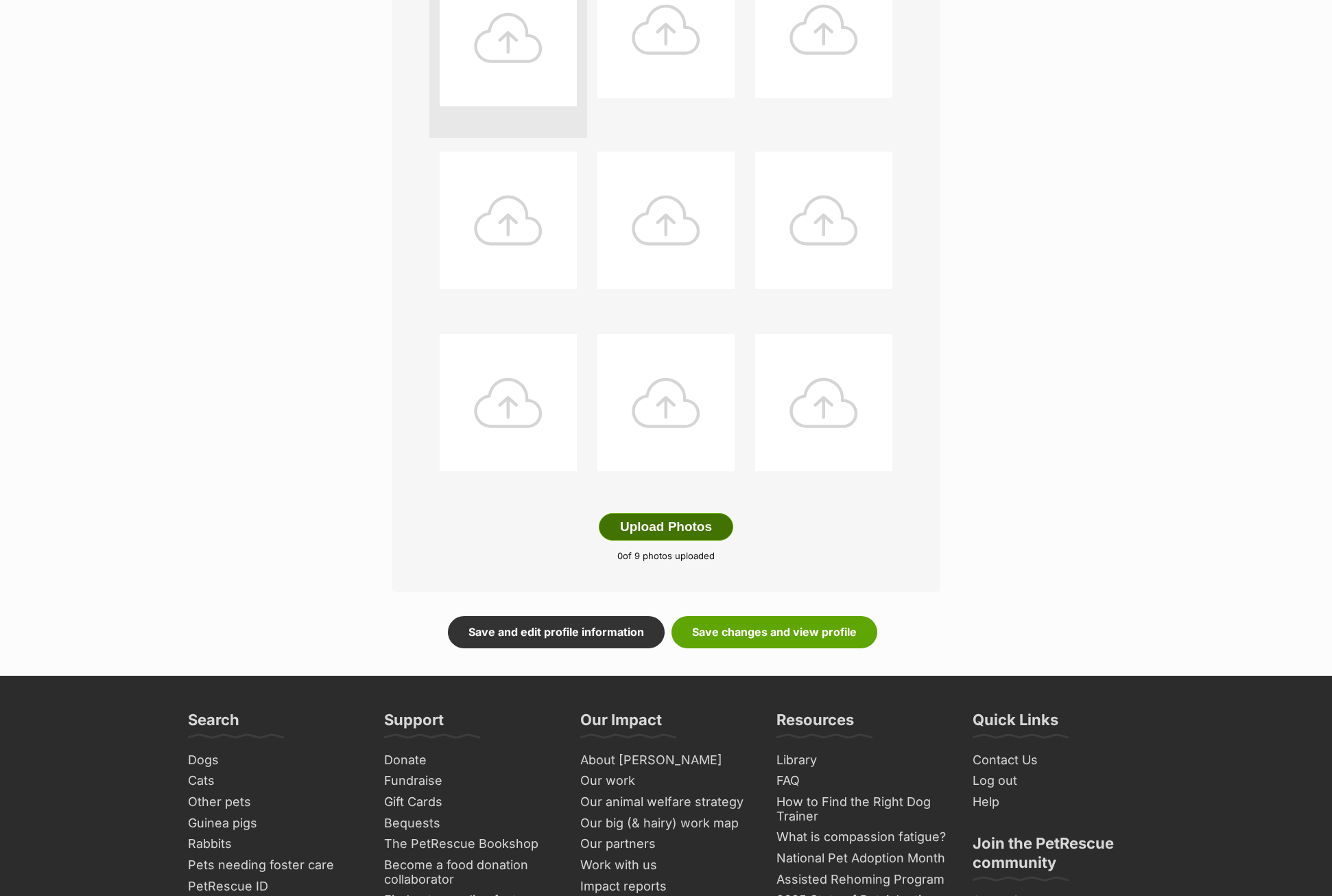
click at [652, 527] on button "Upload Photos" at bounding box center [666, 527] width 134 height 28
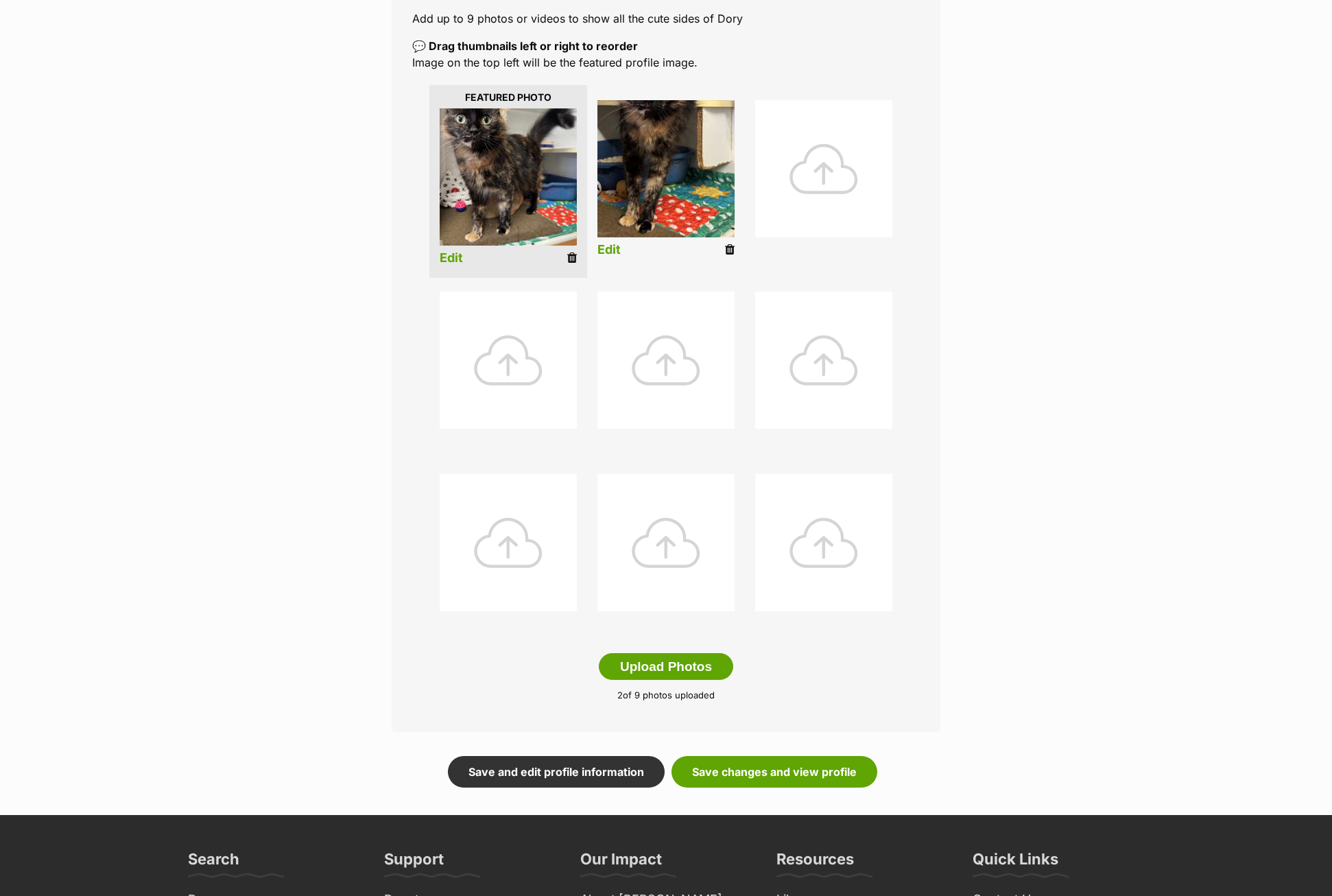
scroll to position [266, 0]
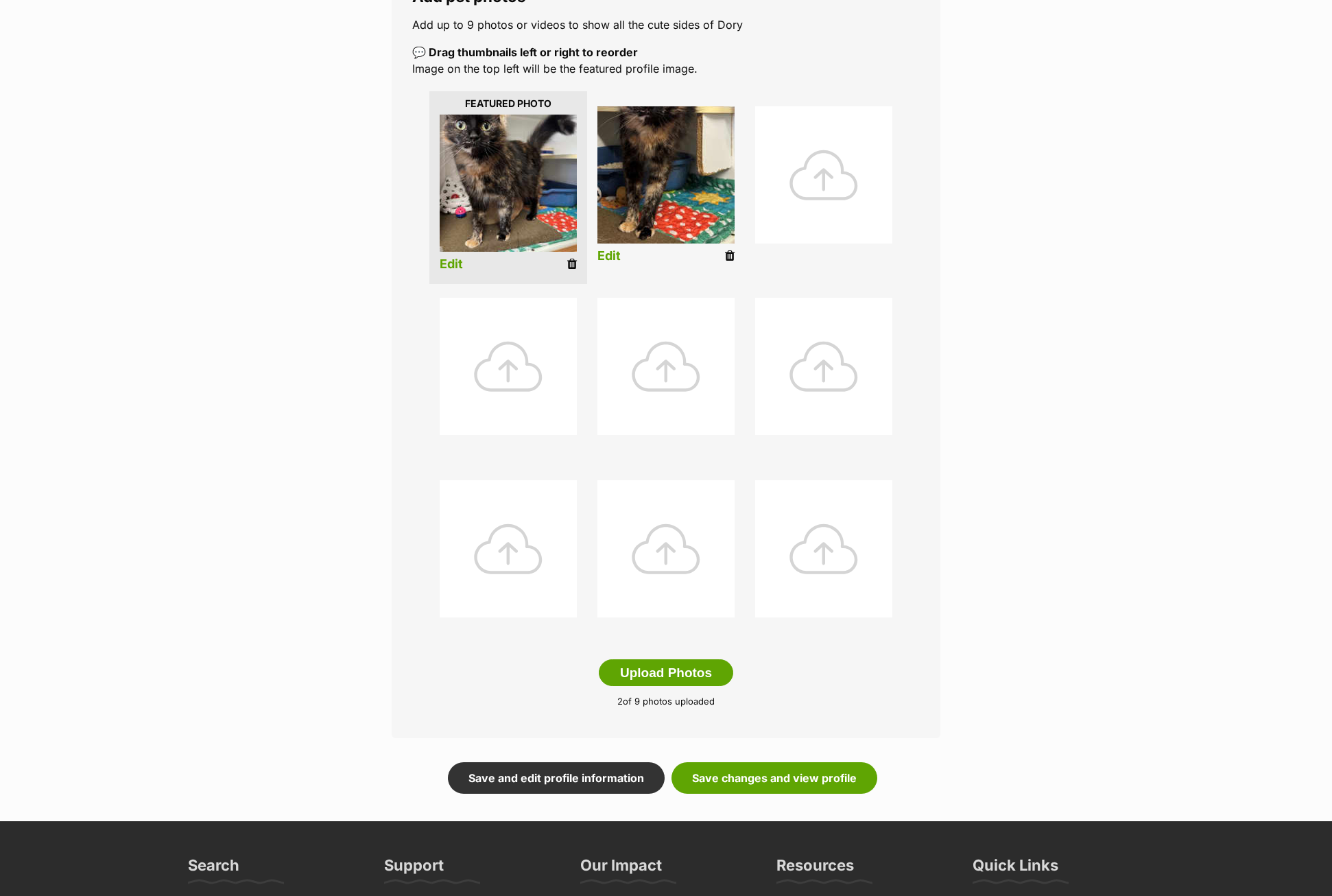
click at [604, 253] on link "Edit" at bounding box center [608, 256] width 23 height 15
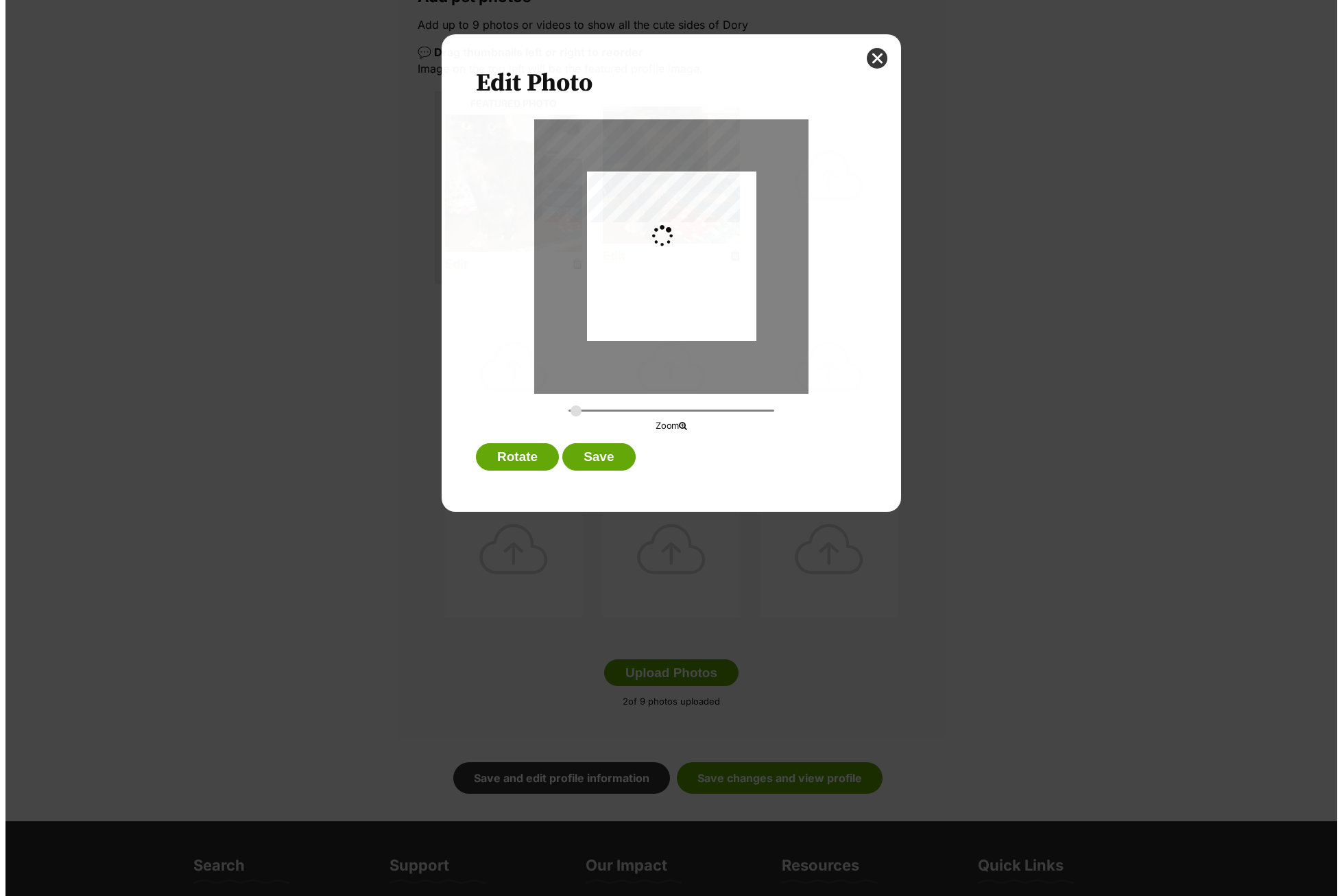
scroll to position [0, 0]
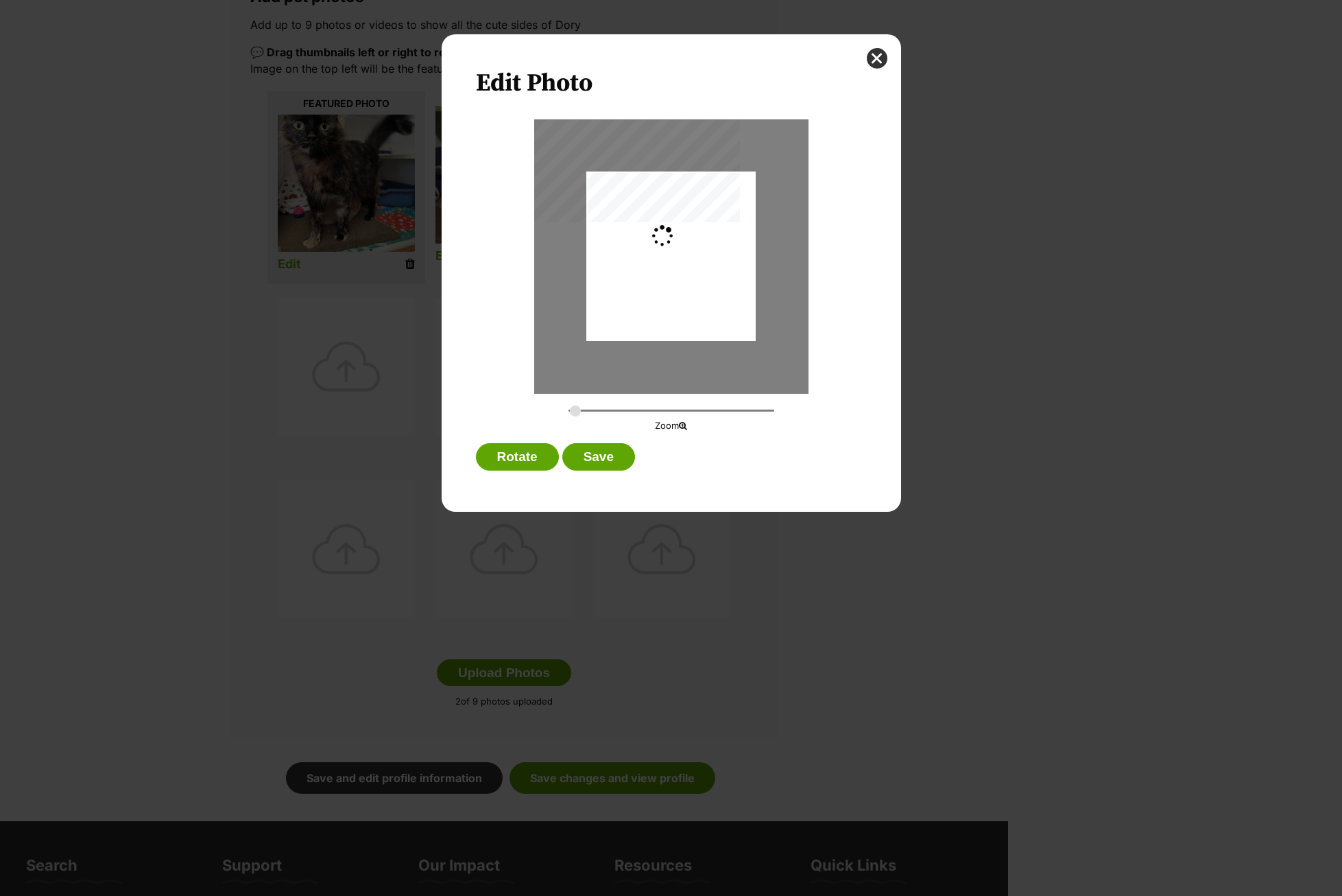
type input "0.2744"
click at [659, 254] on div "Dialog Window - Close (Press escape to close)" at bounding box center [670, 256] width 169 height 361
click at [607, 449] on button "Save" at bounding box center [599, 457] width 73 height 28
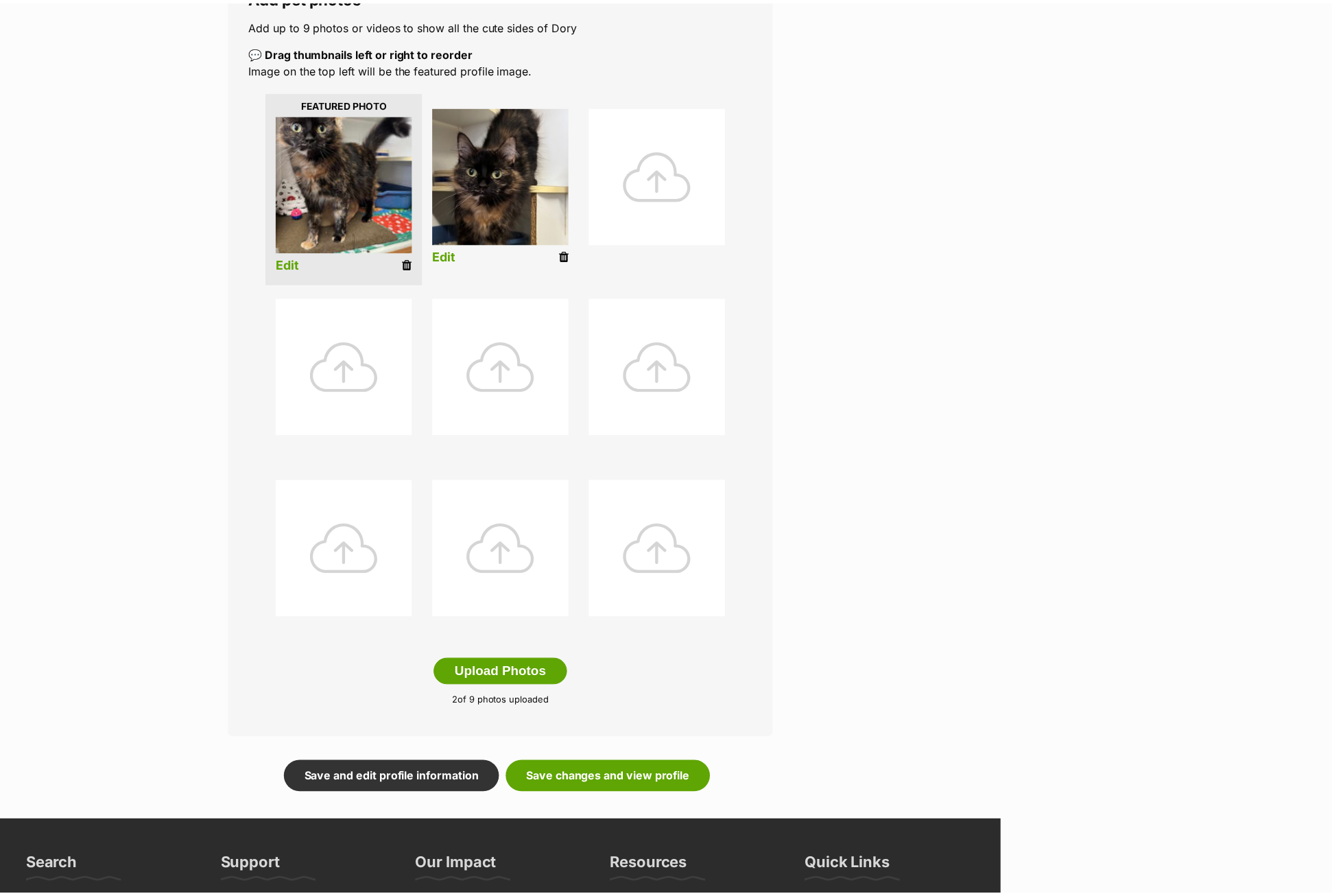
scroll to position [266, 0]
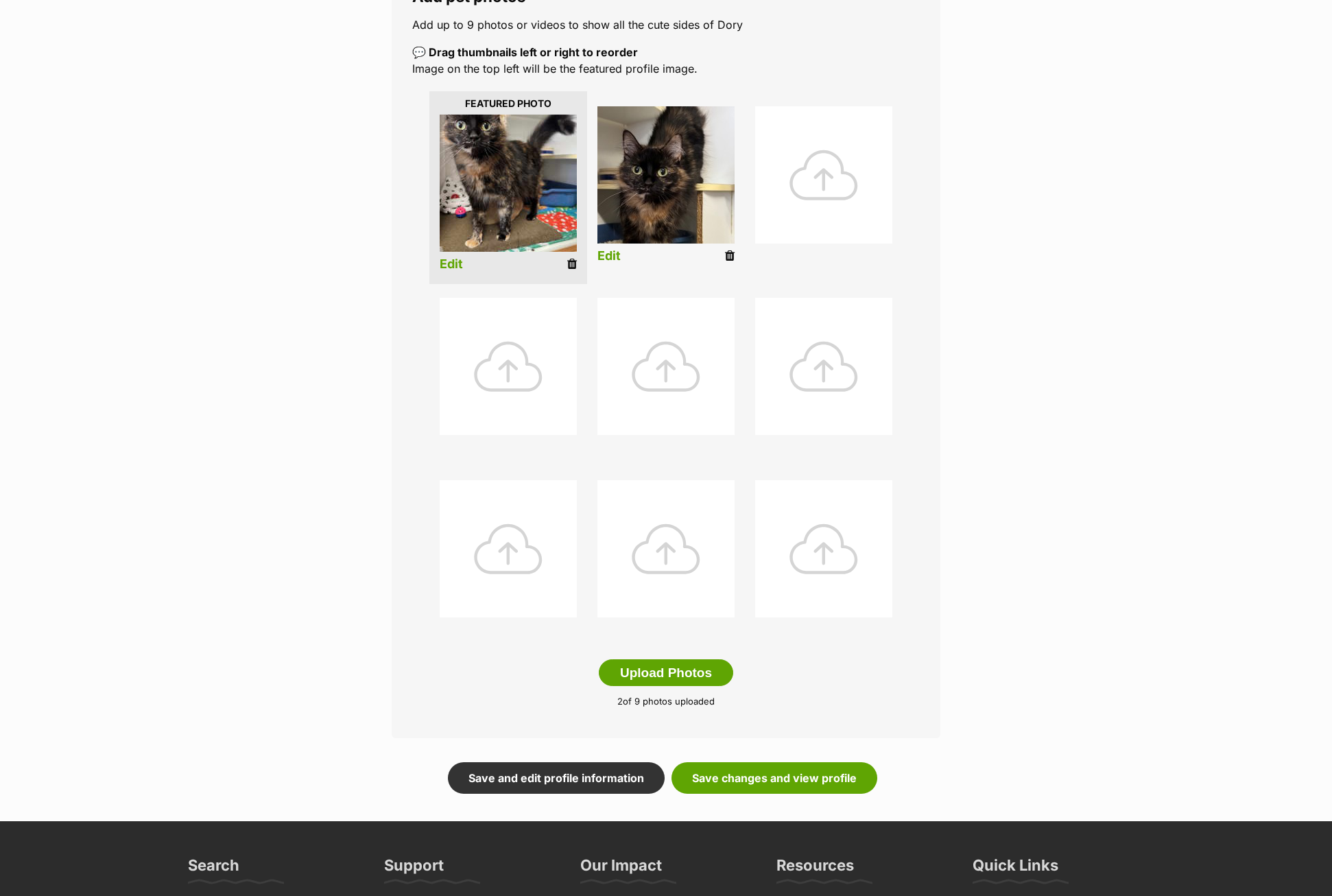
click at [451, 261] on link "Edit" at bounding box center [451, 265] width 23 height 15
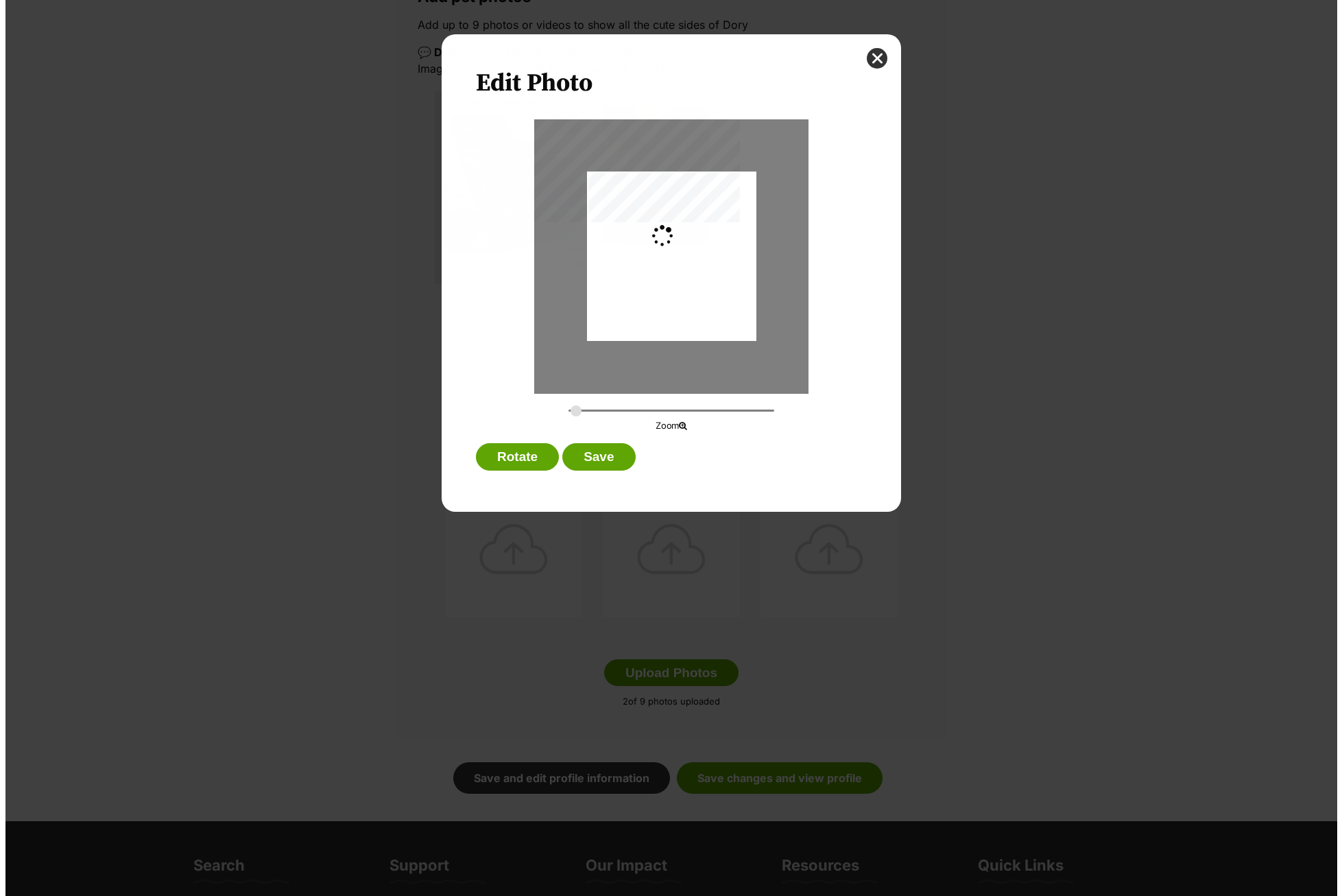
scroll to position [0, 0]
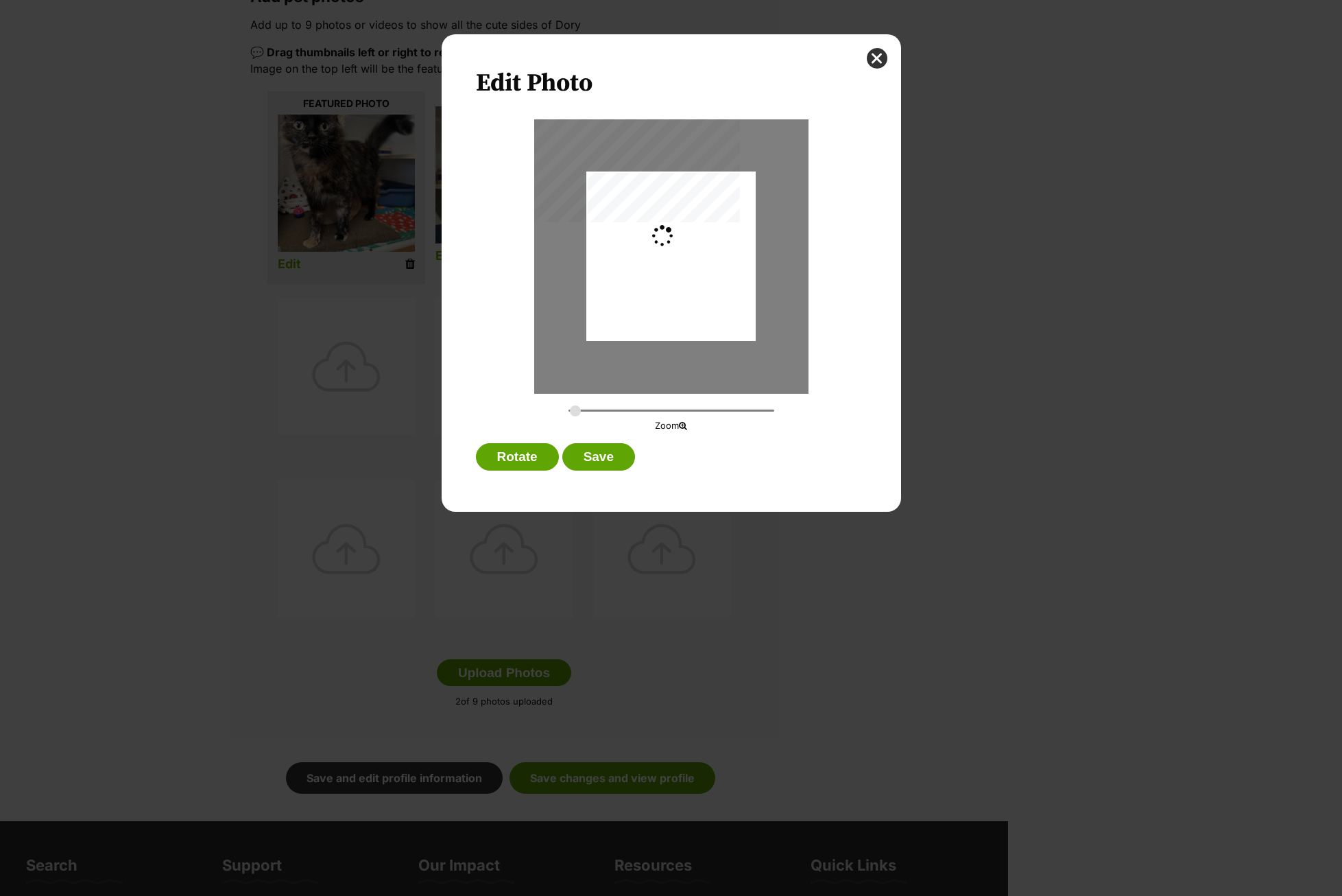
type input "0.2744"
drag, startPoint x: 677, startPoint y: 282, endPoint x: 677, endPoint y: 297, distance: 15.0
click at [677, 297] on div "Dialog Window - Close (Press escape to close)" at bounding box center [670, 270] width 169 height 201
click at [608, 452] on button "Save" at bounding box center [599, 457] width 73 height 28
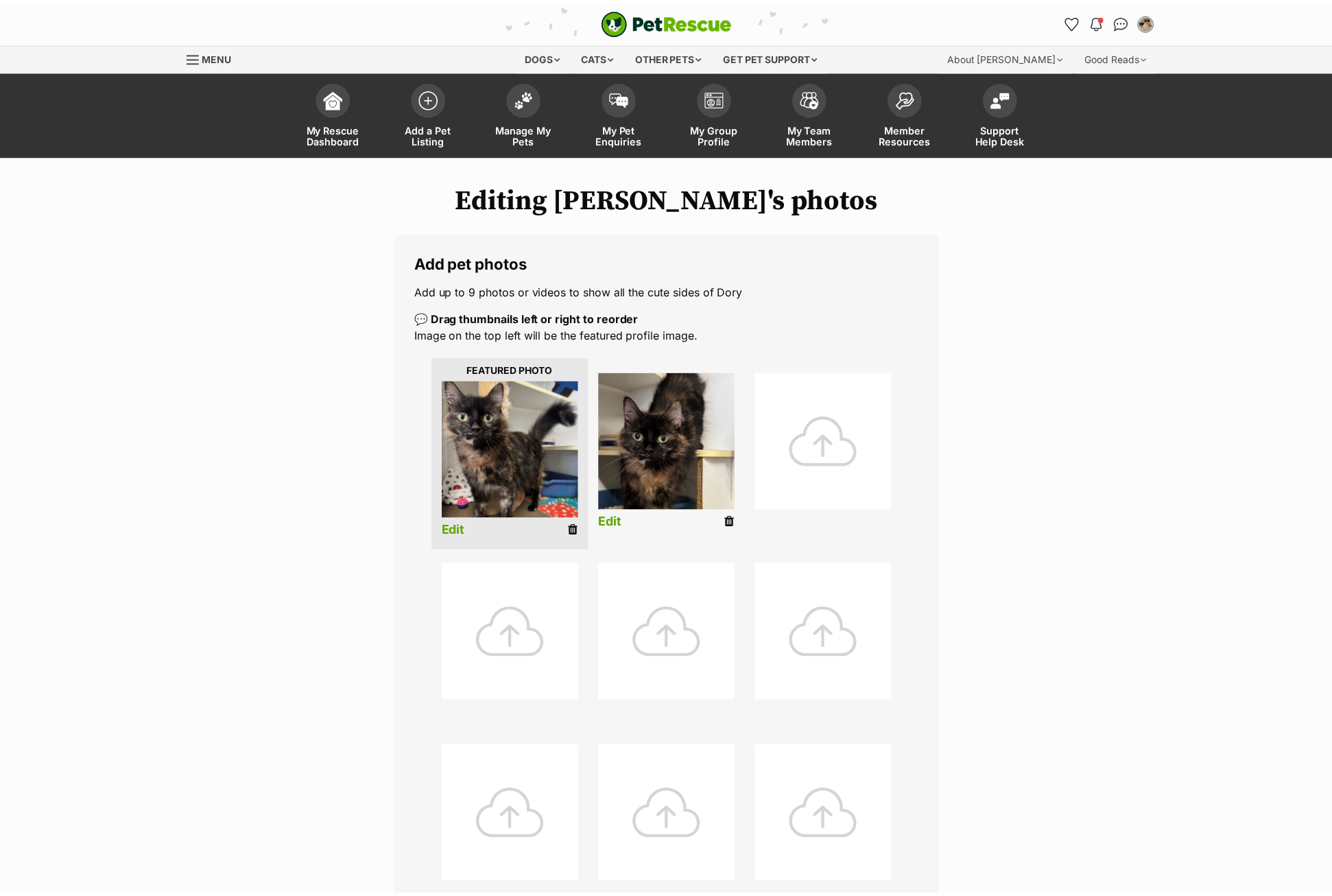
scroll to position [266, 0]
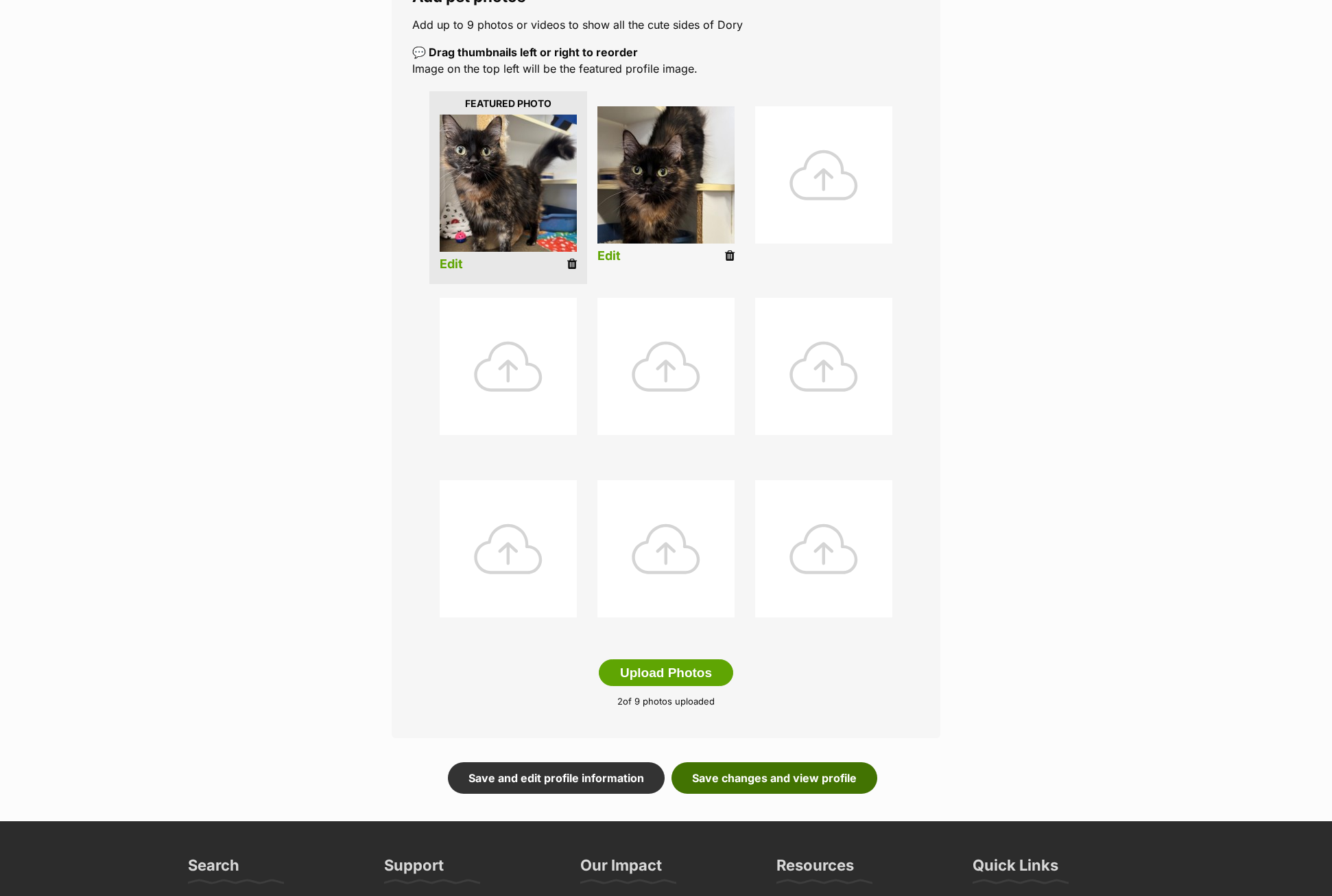
click at [741, 769] on link "Save changes and view profile" at bounding box center [774, 778] width 205 height 31
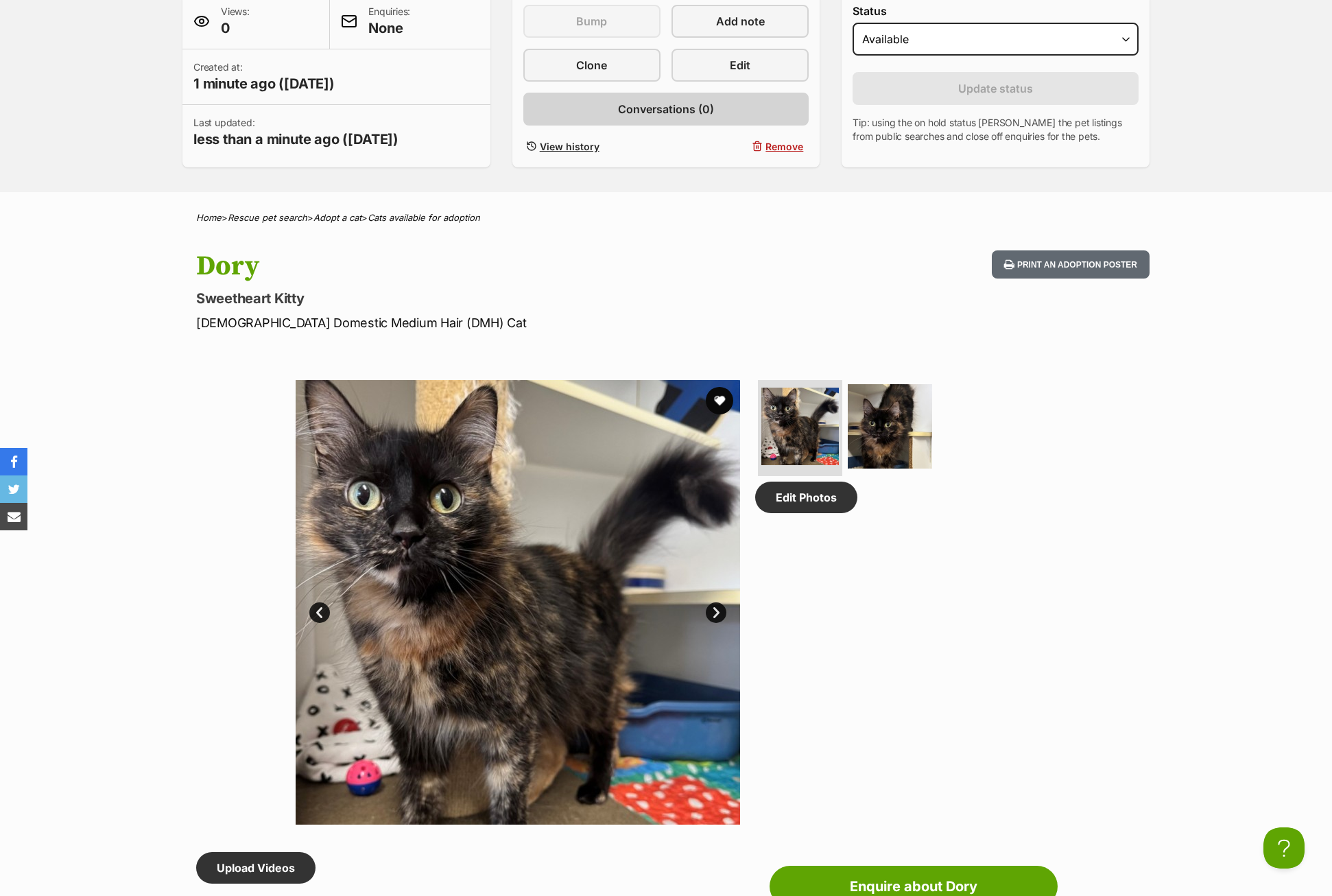
scroll to position [686, 0]
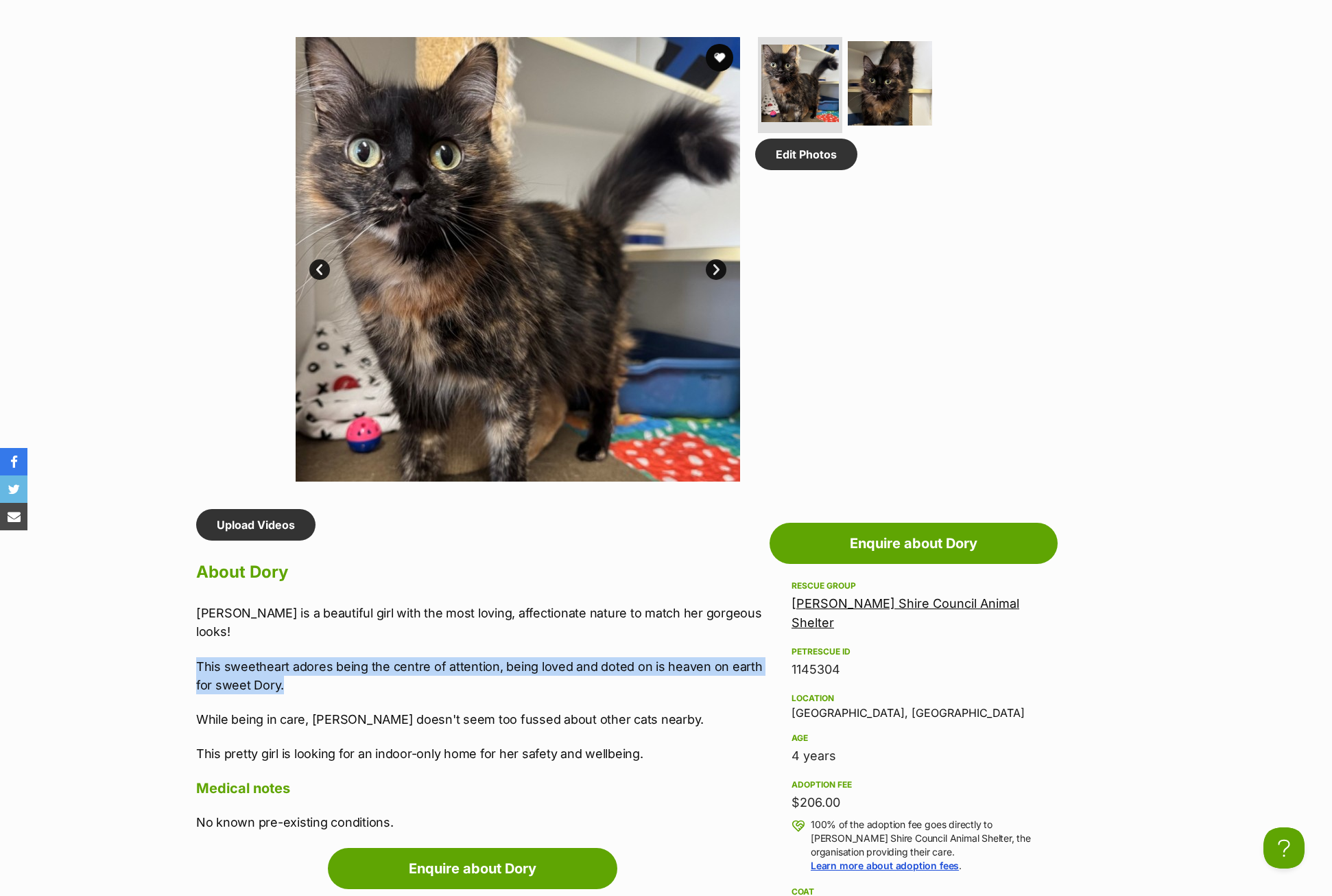
drag, startPoint x: 296, startPoint y: 671, endPoint x: 196, endPoint y: 653, distance: 101.6
click at [196, 657] on p "This sweetheart adores being the centre of attention, being loved and doted on …" at bounding box center [479, 676] width 566 height 37
copy p "This sweetheart adores being the centre of attention, being loved and doted on …"
